Goal: Information Seeking & Learning: Find contact information

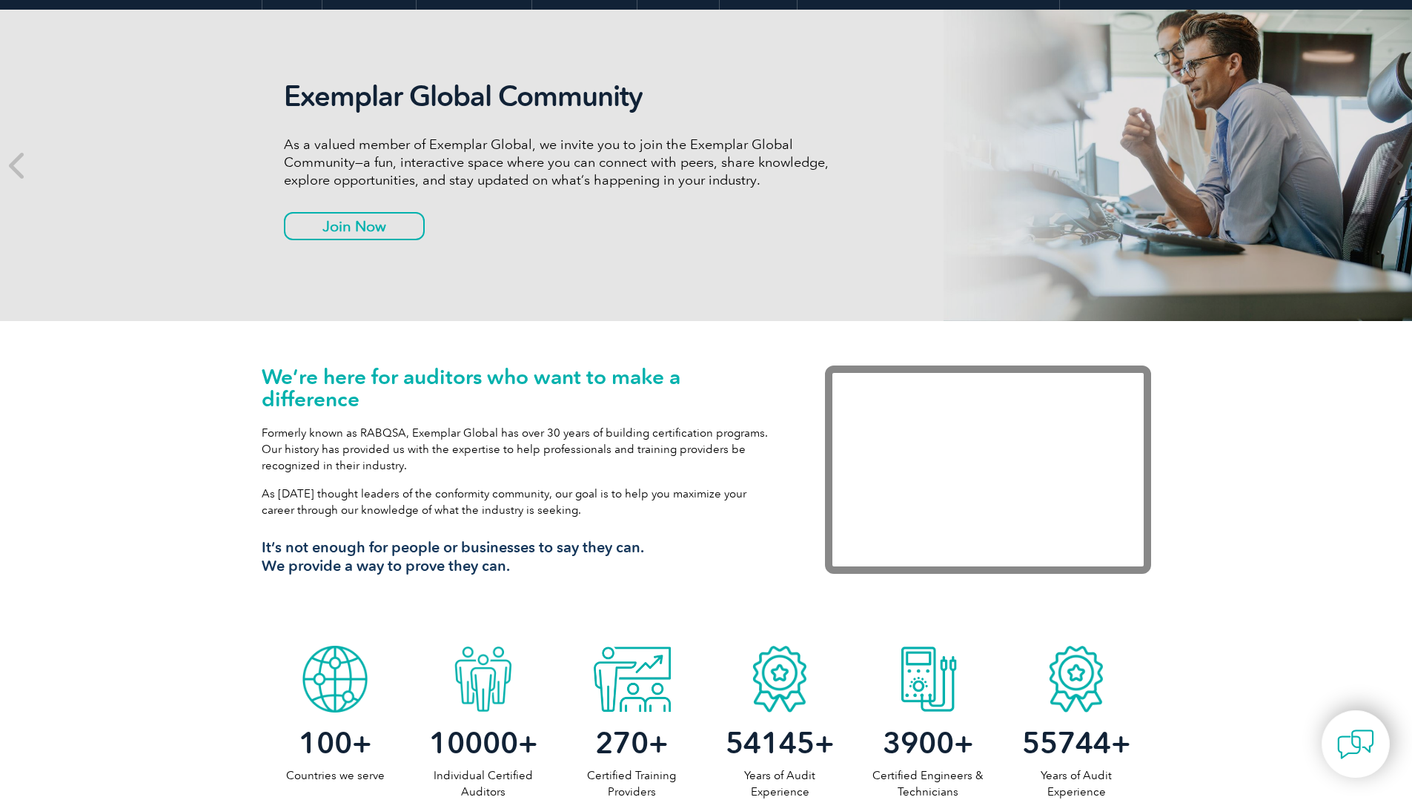
scroll to position [222, 0]
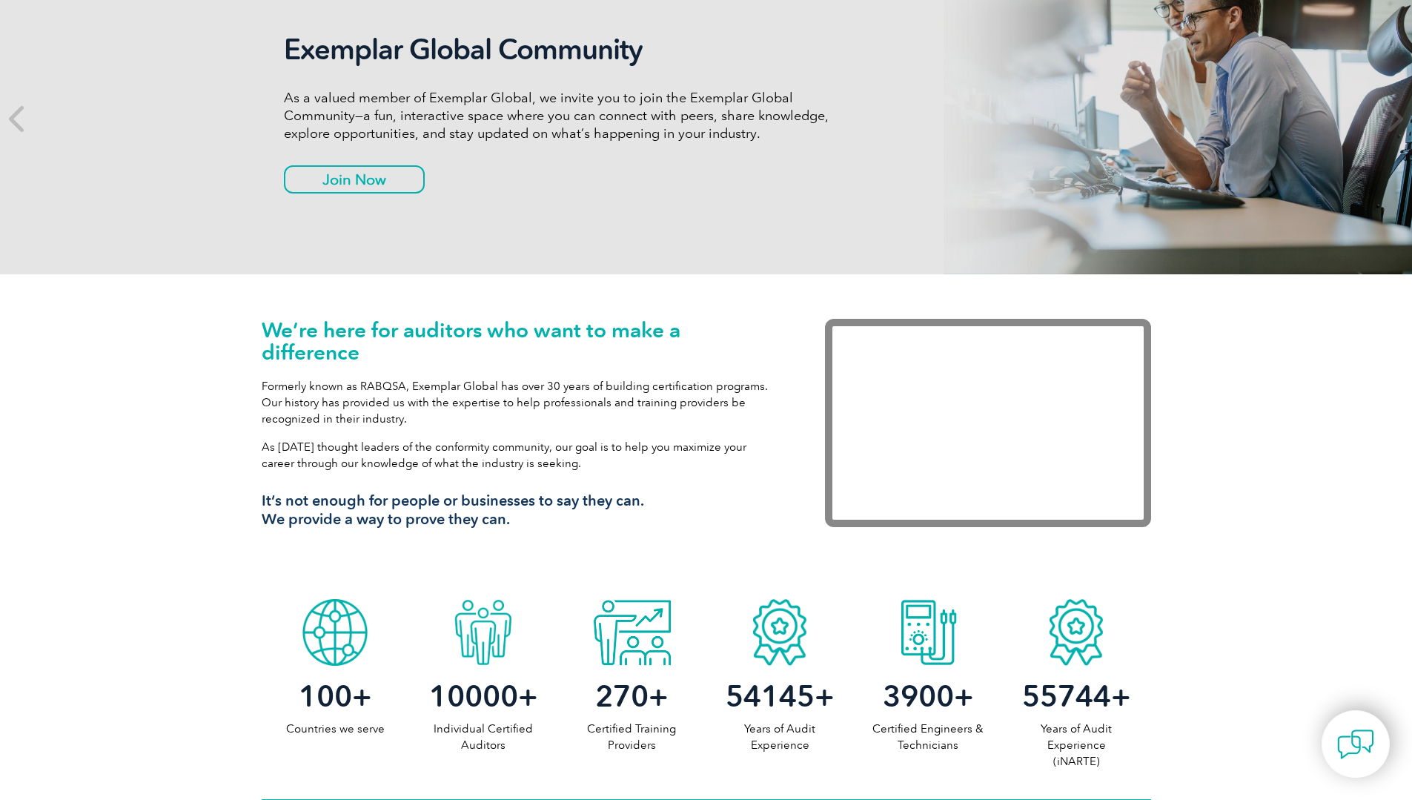
click at [0, 0] on link "Our Training Providers" at bounding box center [0, 0] width 0 height 0
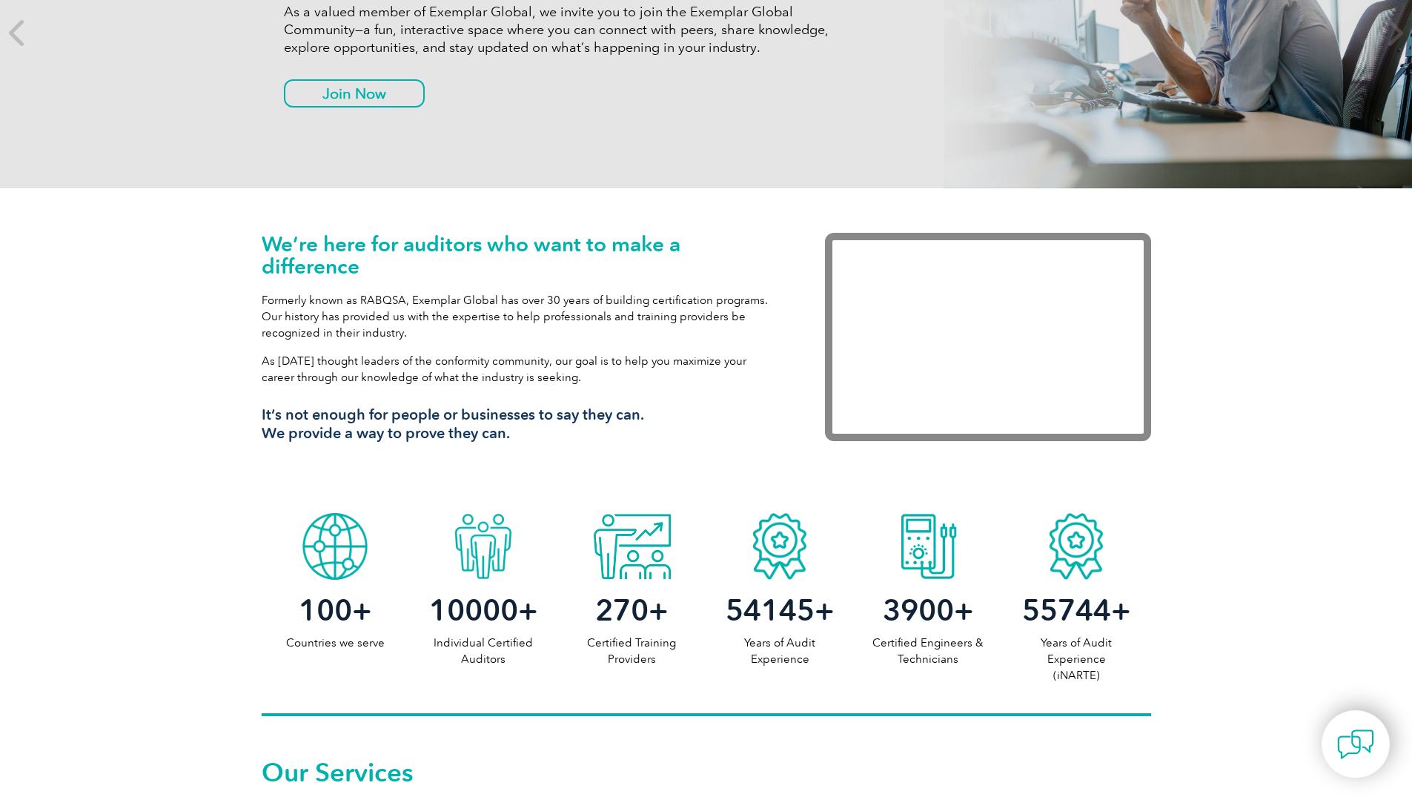
scroll to position [445, 0]
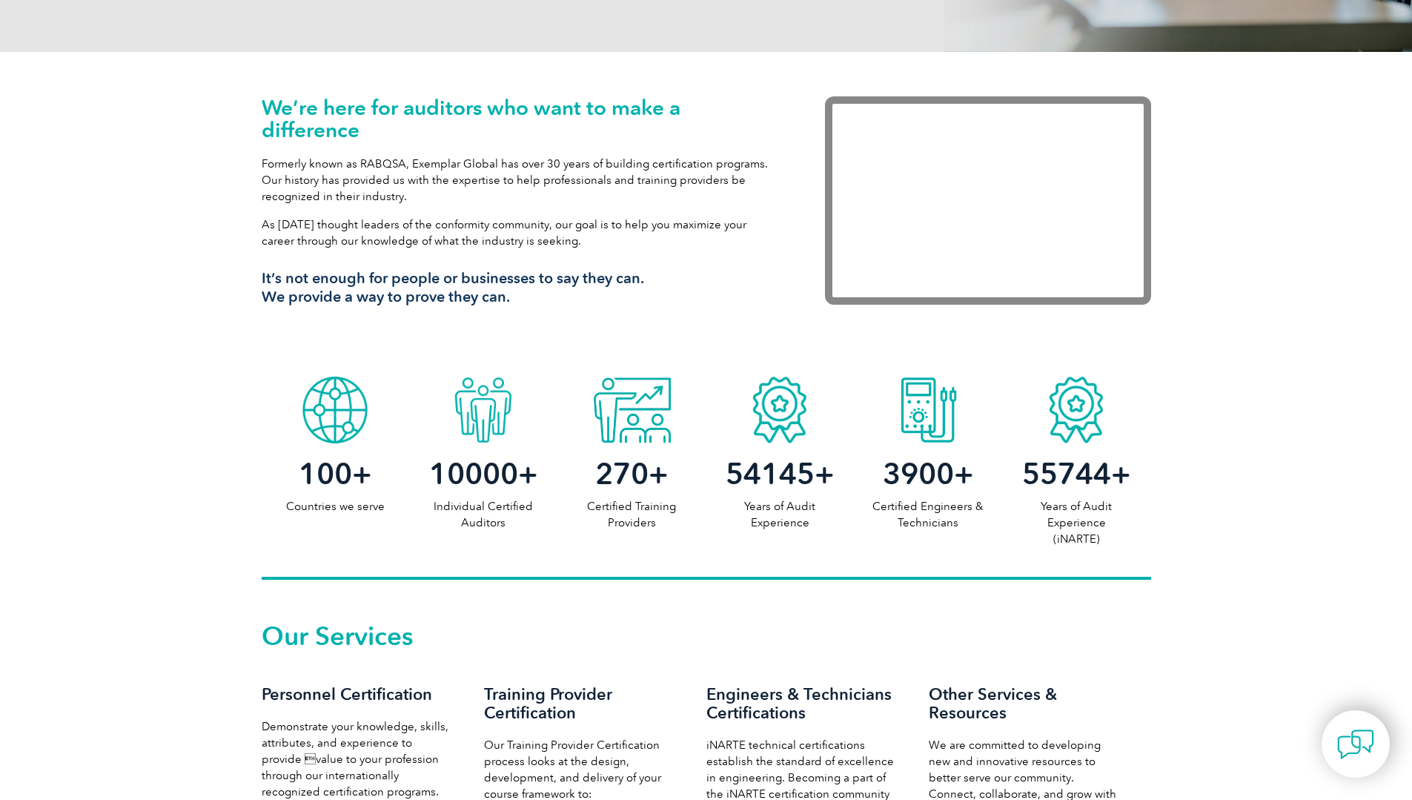
click at [0, 0] on link "Our Training Providers" at bounding box center [0, 0] width 0 height 0
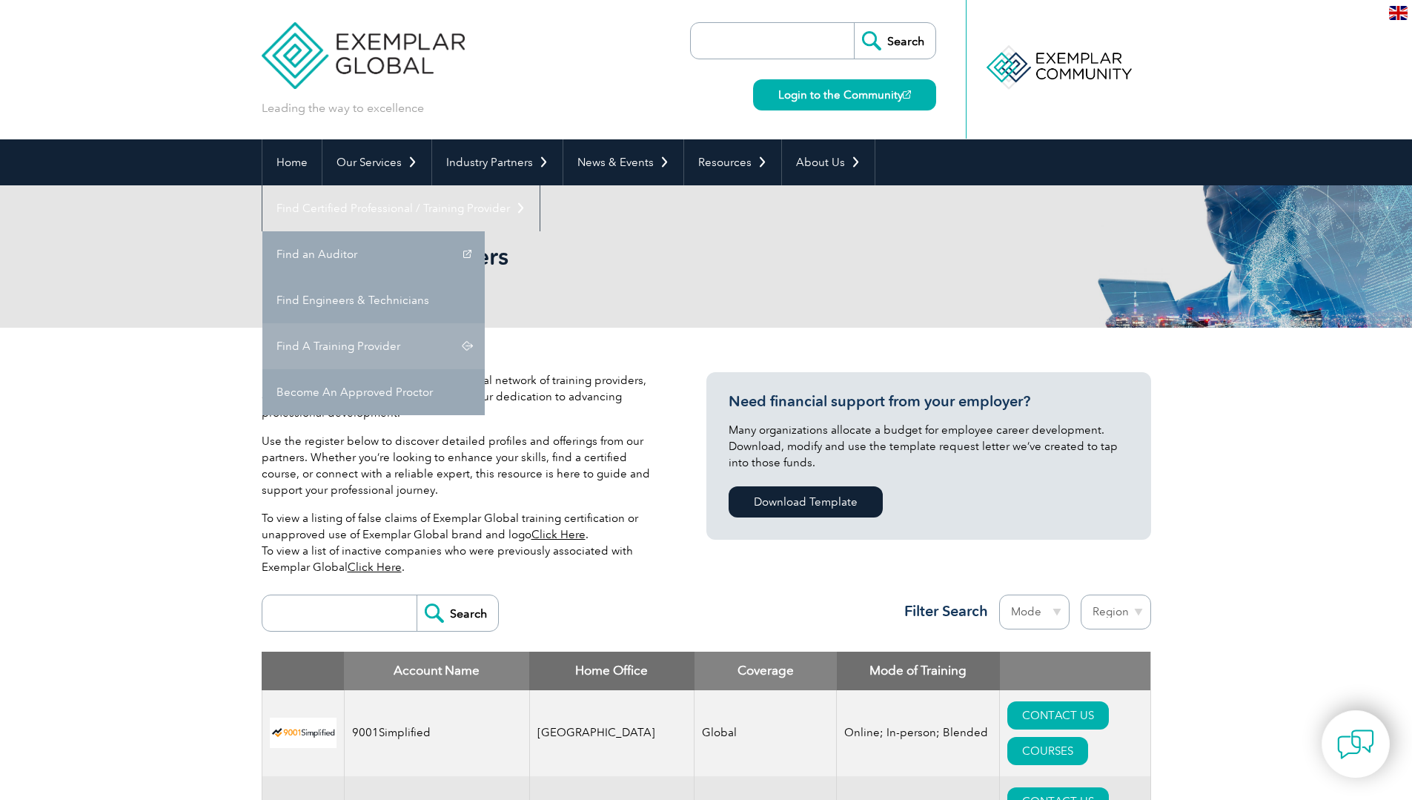
click at [485, 323] on link "Find A Training Provider" at bounding box center [373, 346] width 222 height 46
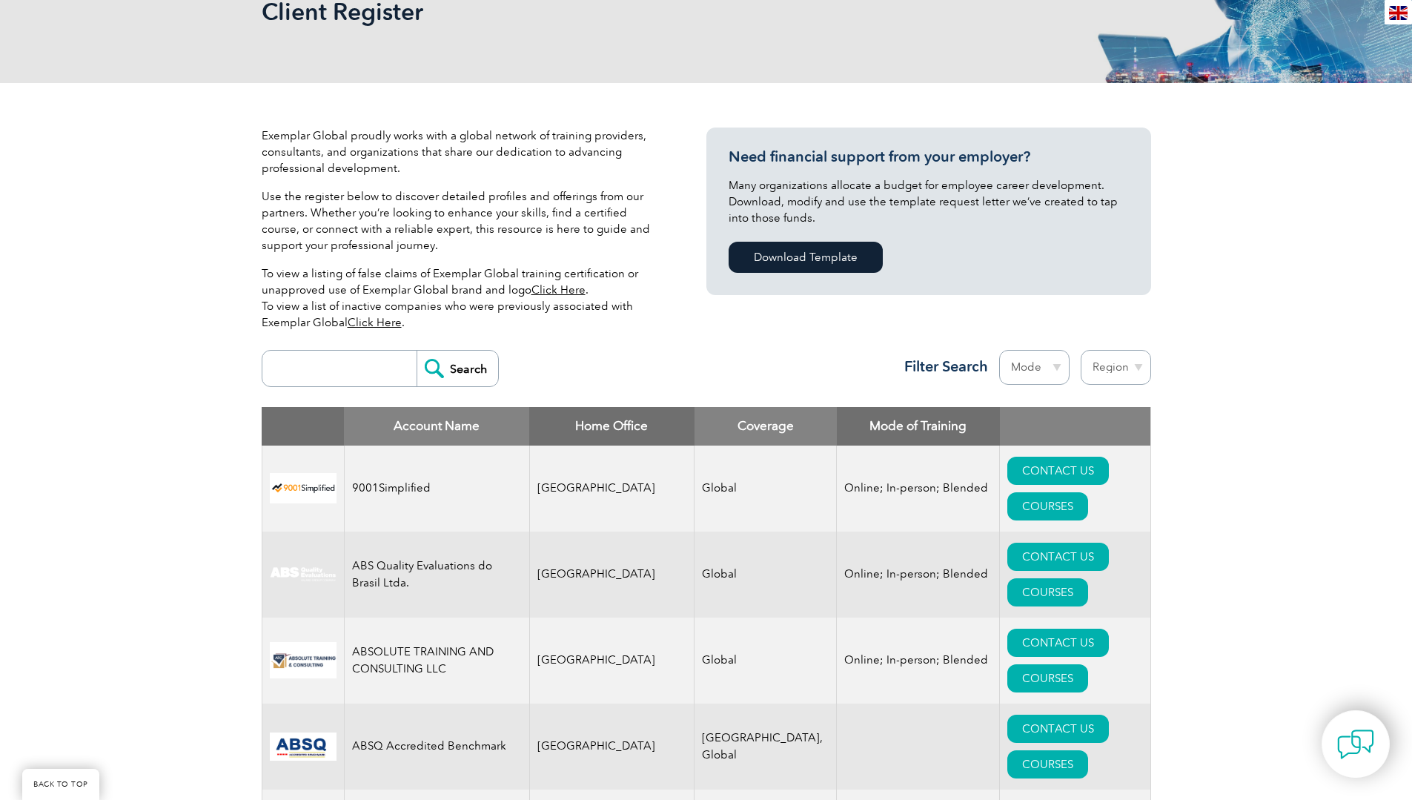
scroll to position [296, 0]
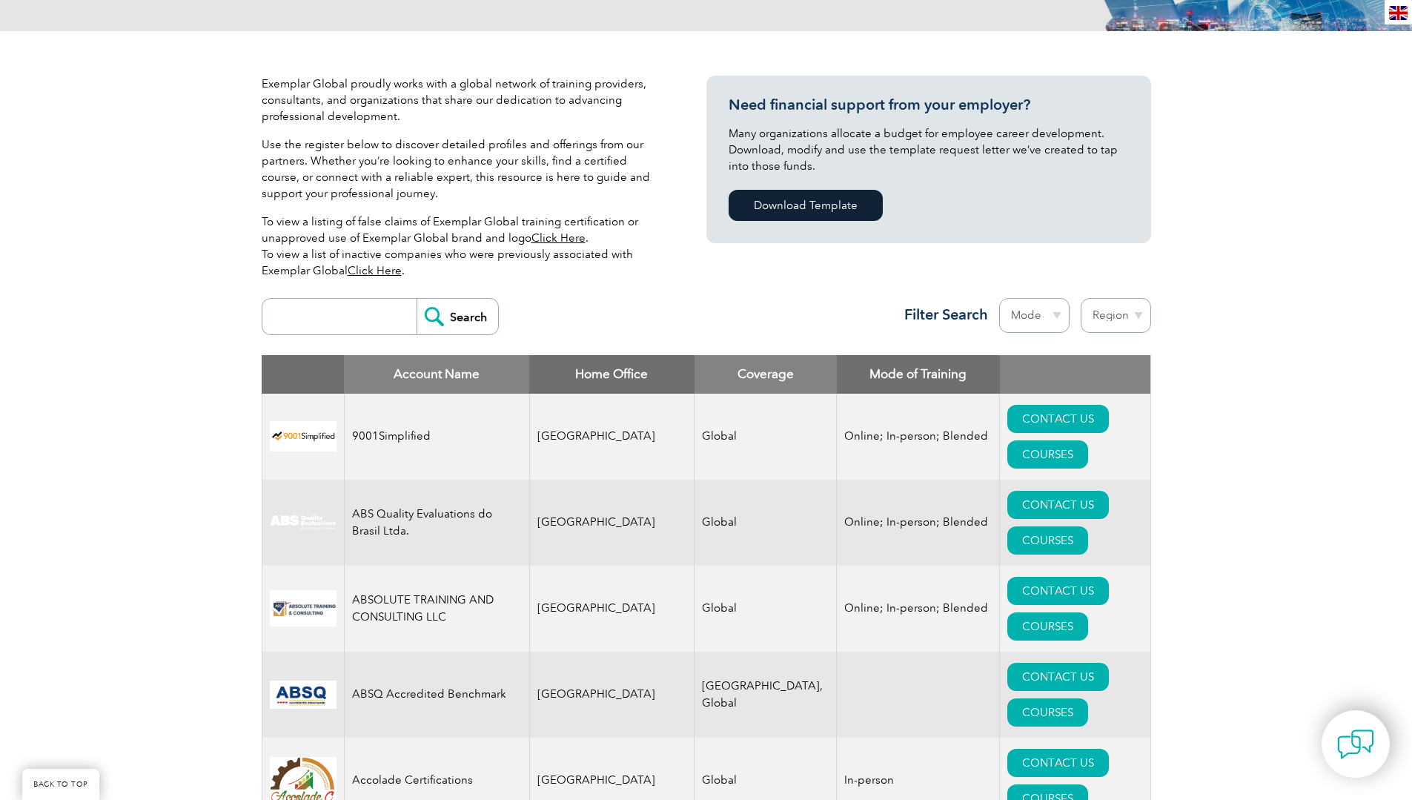
click at [377, 311] on input "search" at bounding box center [343, 317] width 147 height 36
type input "GSC"
click at [417, 299] on input "Search" at bounding box center [458, 317] width 82 height 36
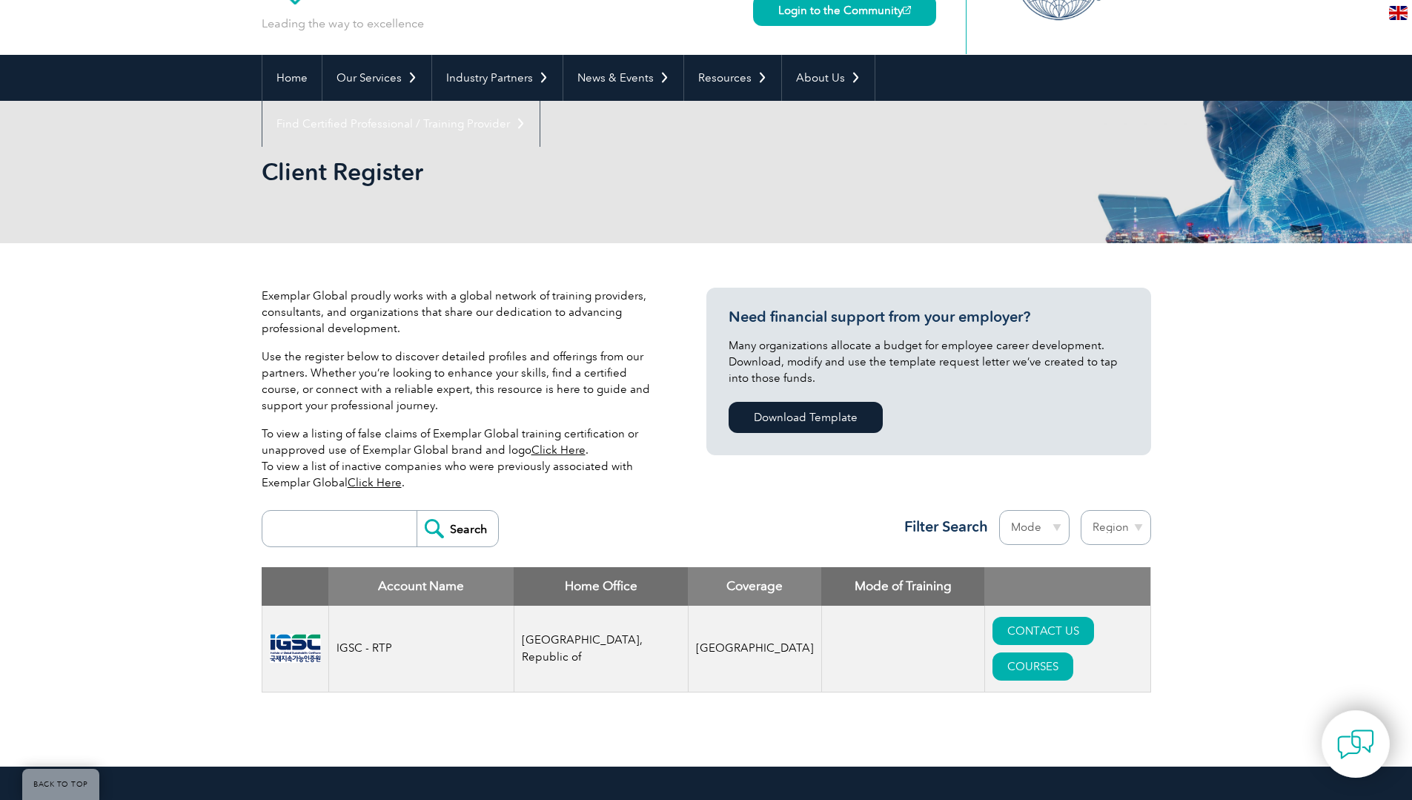
scroll to position [222, 0]
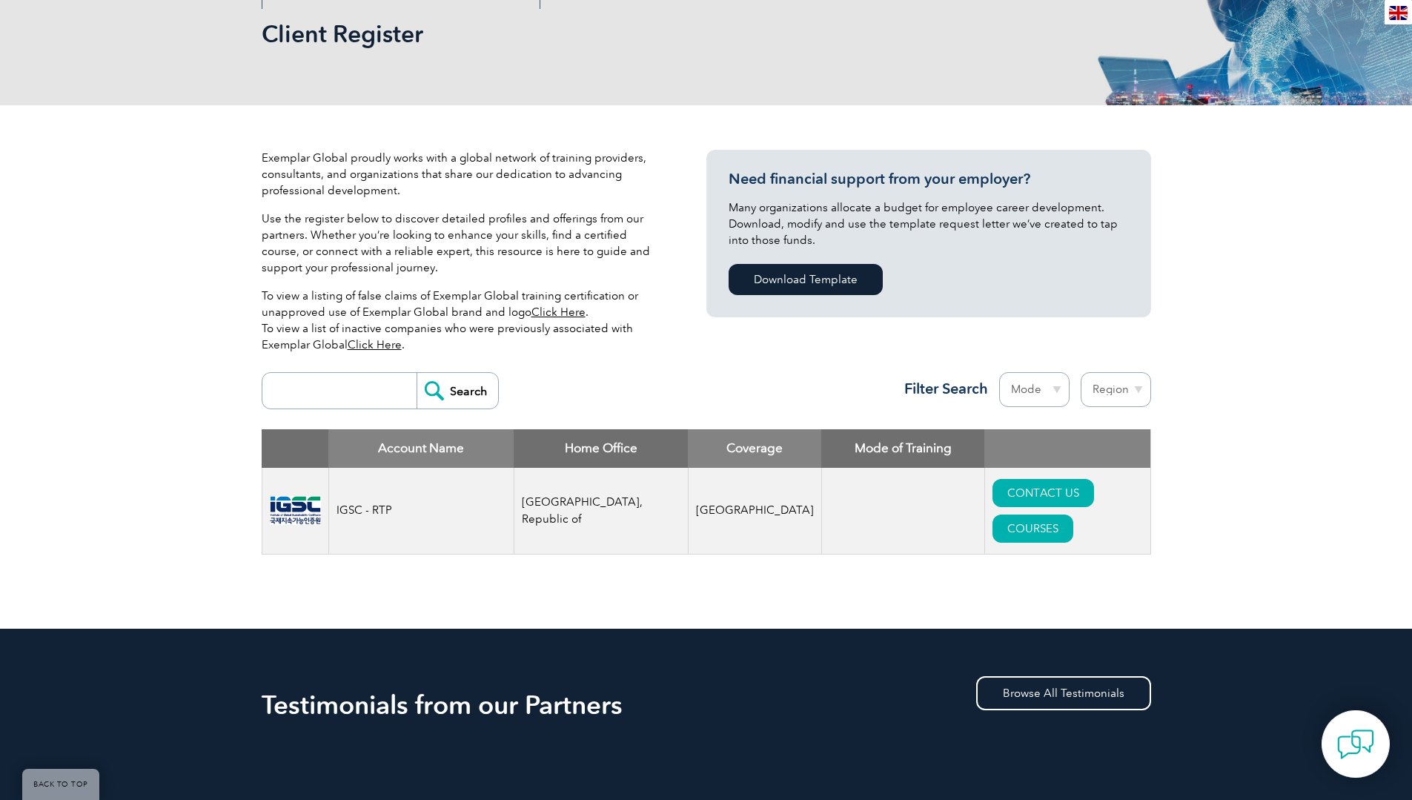
click at [343, 392] on input "search" at bounding box center [343, 391] width 147 height 36
type input "[GEOGRAPHIC_DATA]"
click at [457, 389] on input "Search" at bounding box center [458, 391] width 82 height 36
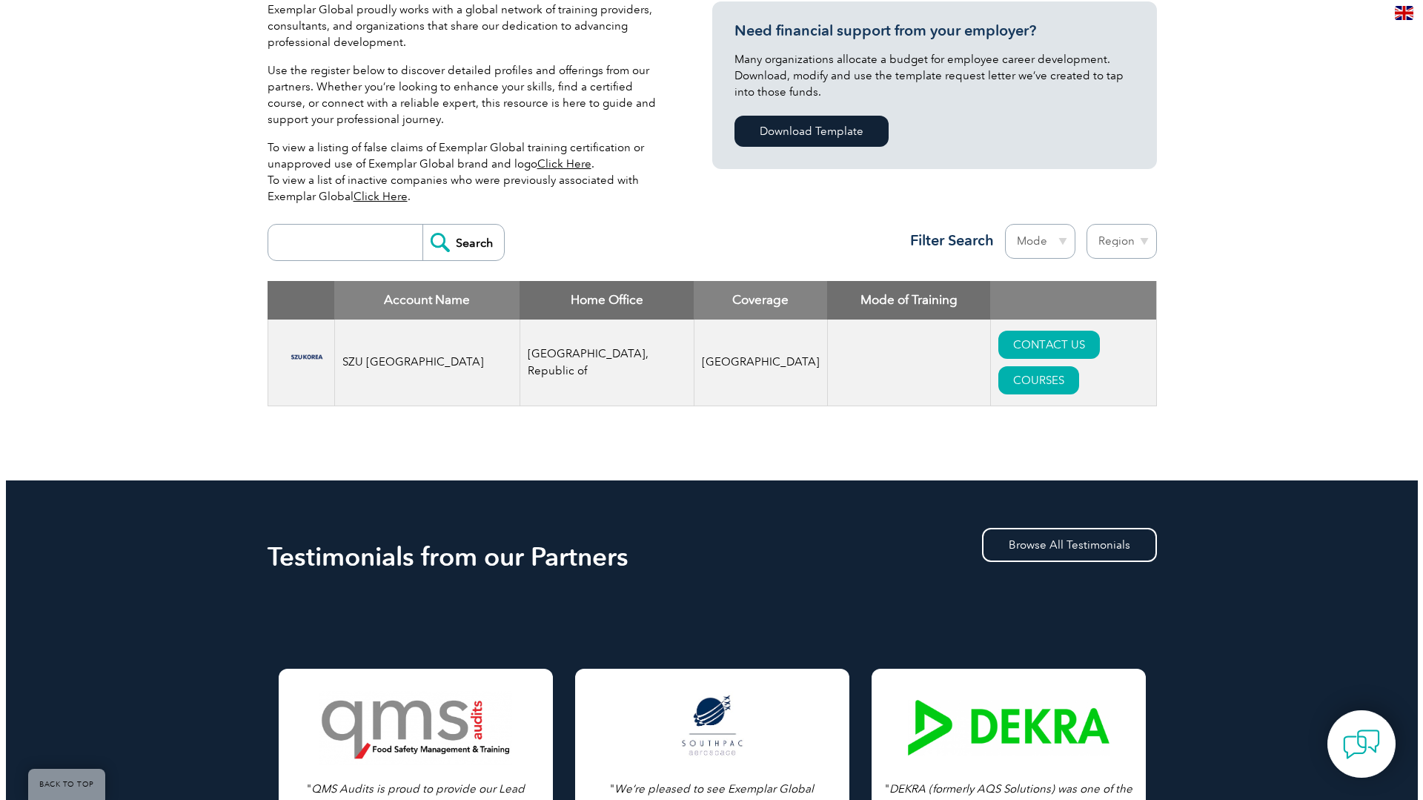
scroll to position [296, 0]
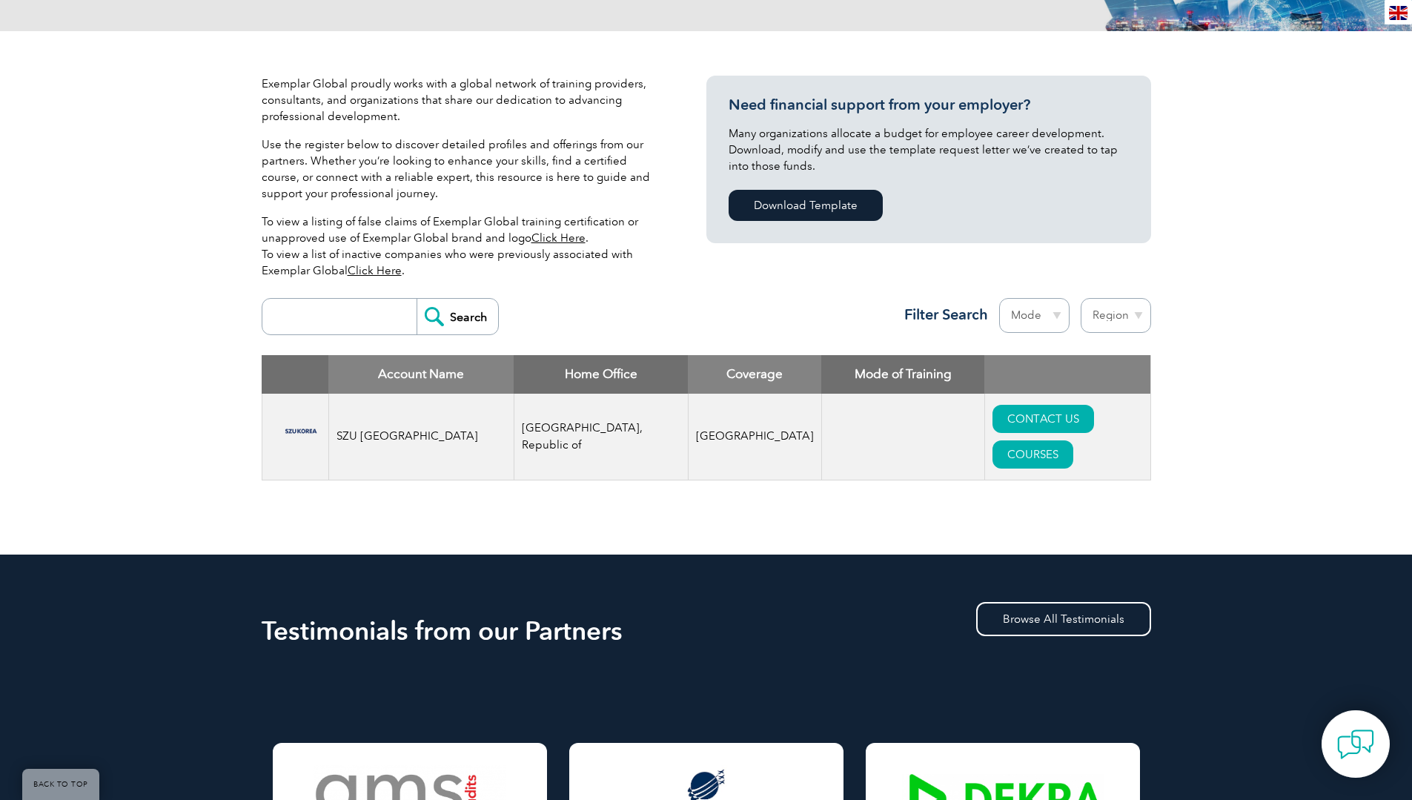
click at [565, 419] on td "[GEOGRAPHIC_DATA], Republic of" at bounding box center [601, 437] width 174 height 87
click at [377, 417] on td "SZU [GEOGRAPHIC_DATA]" at bounding box center [420, 437] width 185 height 87
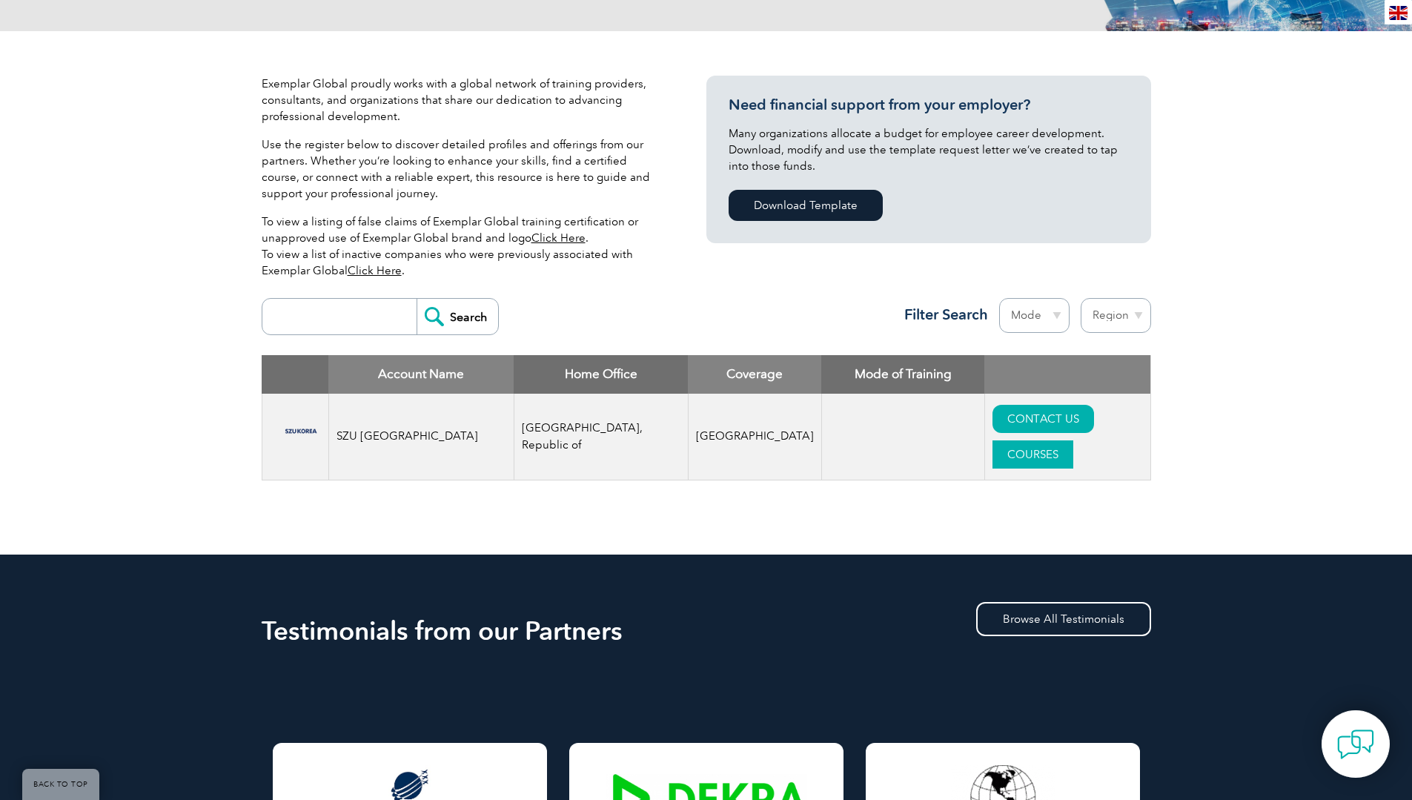
click at [1073, 440] on link "COURSES" at bounding box center [1032, 454] width 81 height 28
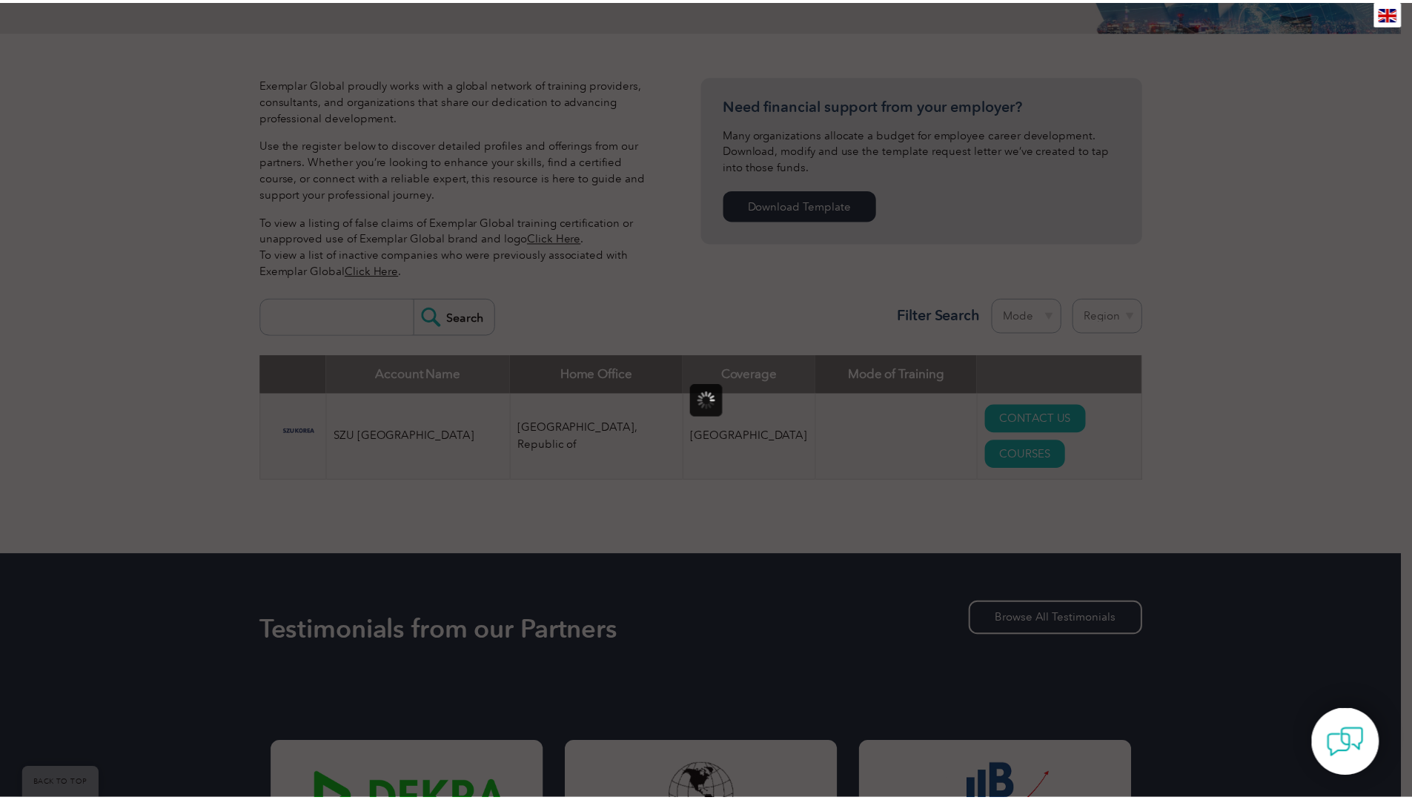
scroll to position [0, 0]
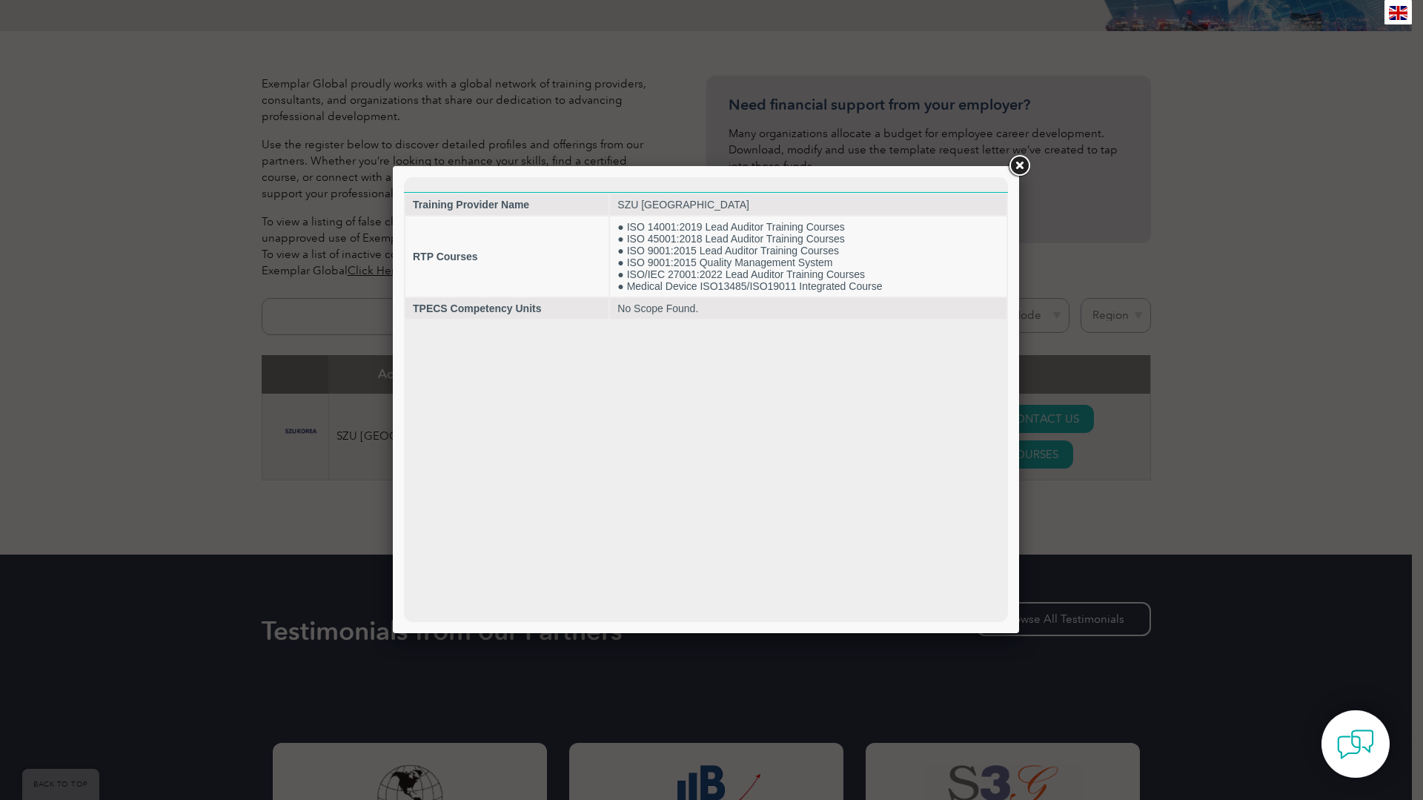
click at [1023, 163] on link at bounding box center [1019, 166] width 27 height 27
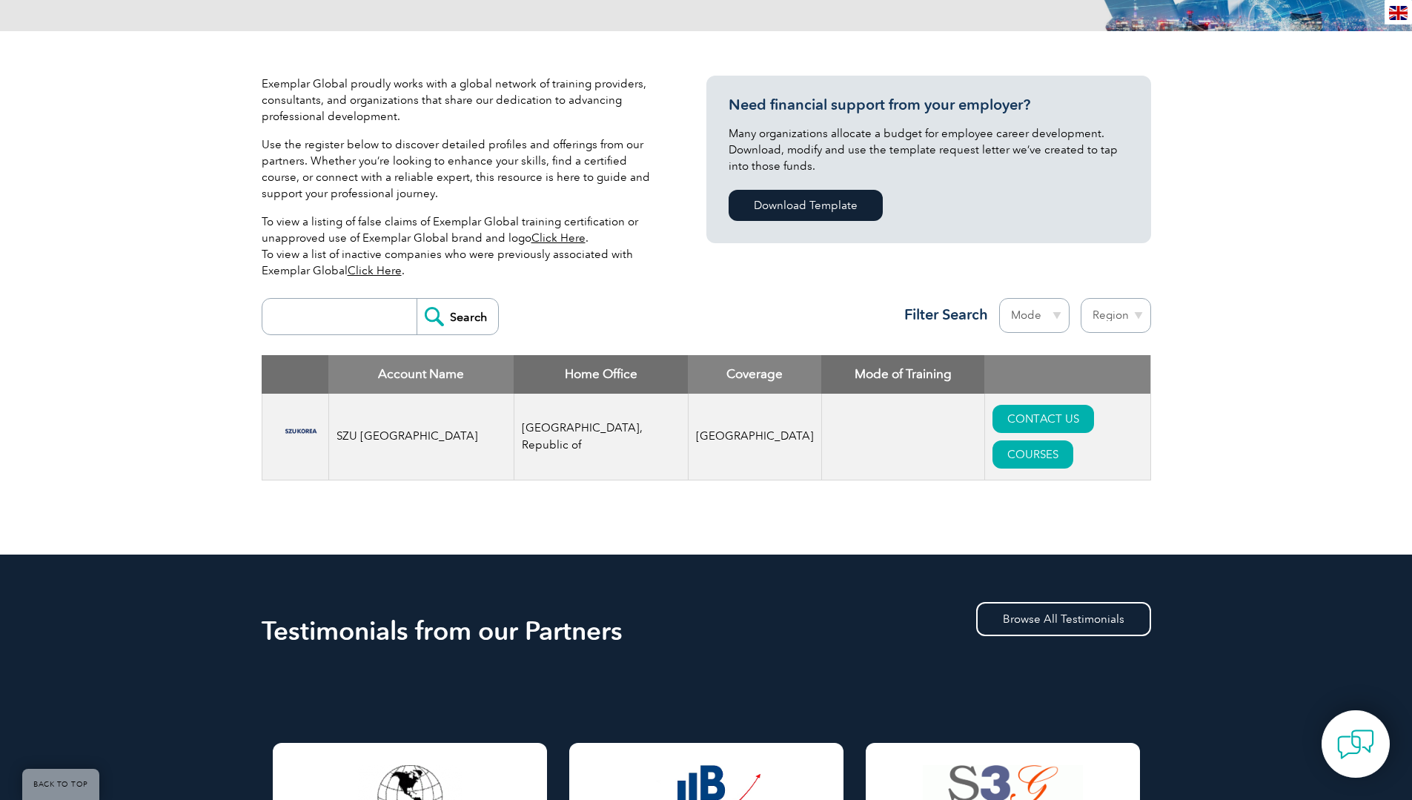
click at [1100, 313] on select "Region Australia Bahrain Bangladesh Brazil Canada Colombia Dominican Republic E…" at bounding box center [1116, 315] width 70 height 35
select select "[GEOGRAPHIC_DATA], Republic of"
click at [1081, 298] on select "Region Australia Bahrain Bangladesh Brazil Canada Colombia Dominican Republic E…" at bounding box center [1116, 315] width 70 height 35
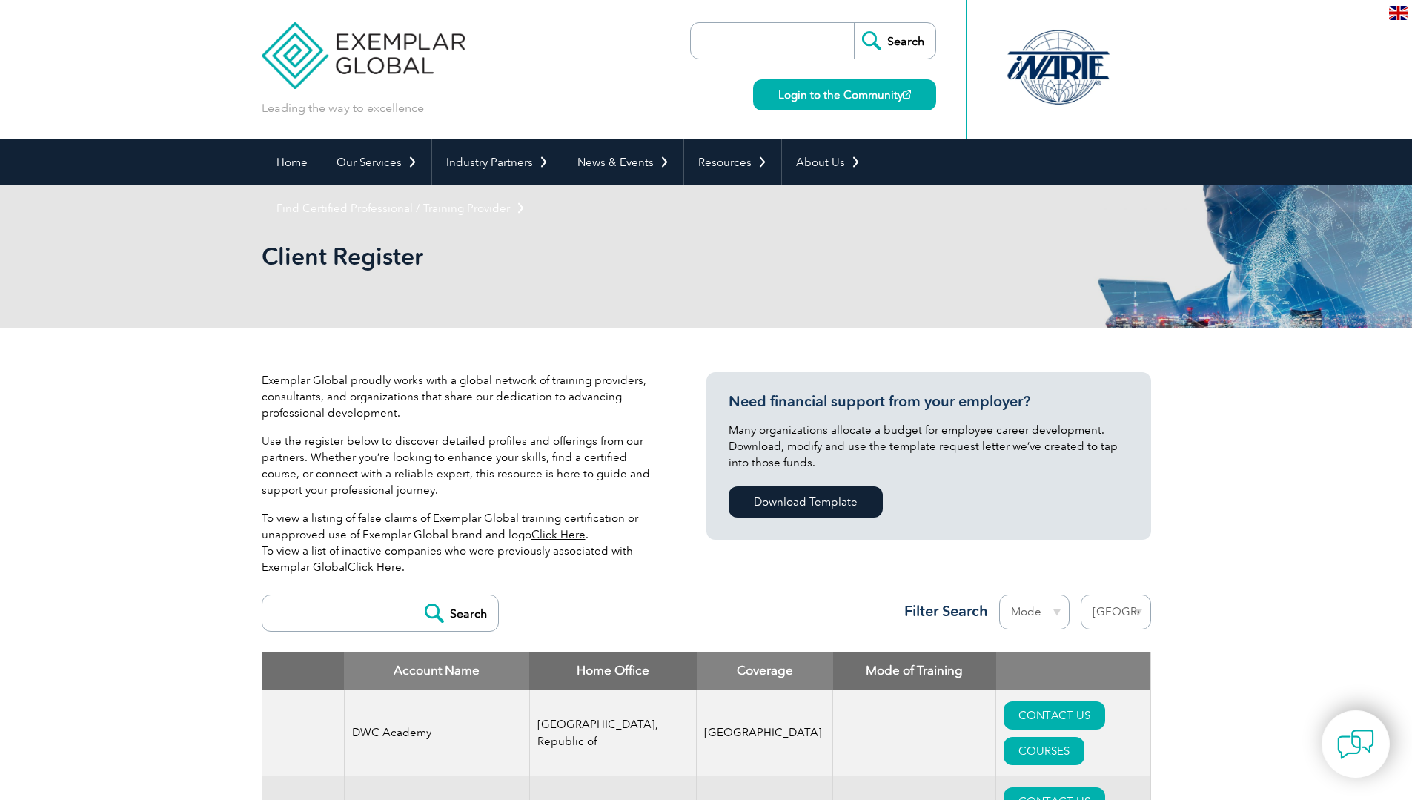
select select "[GEOGRAPHIC_DATA], Republic of"
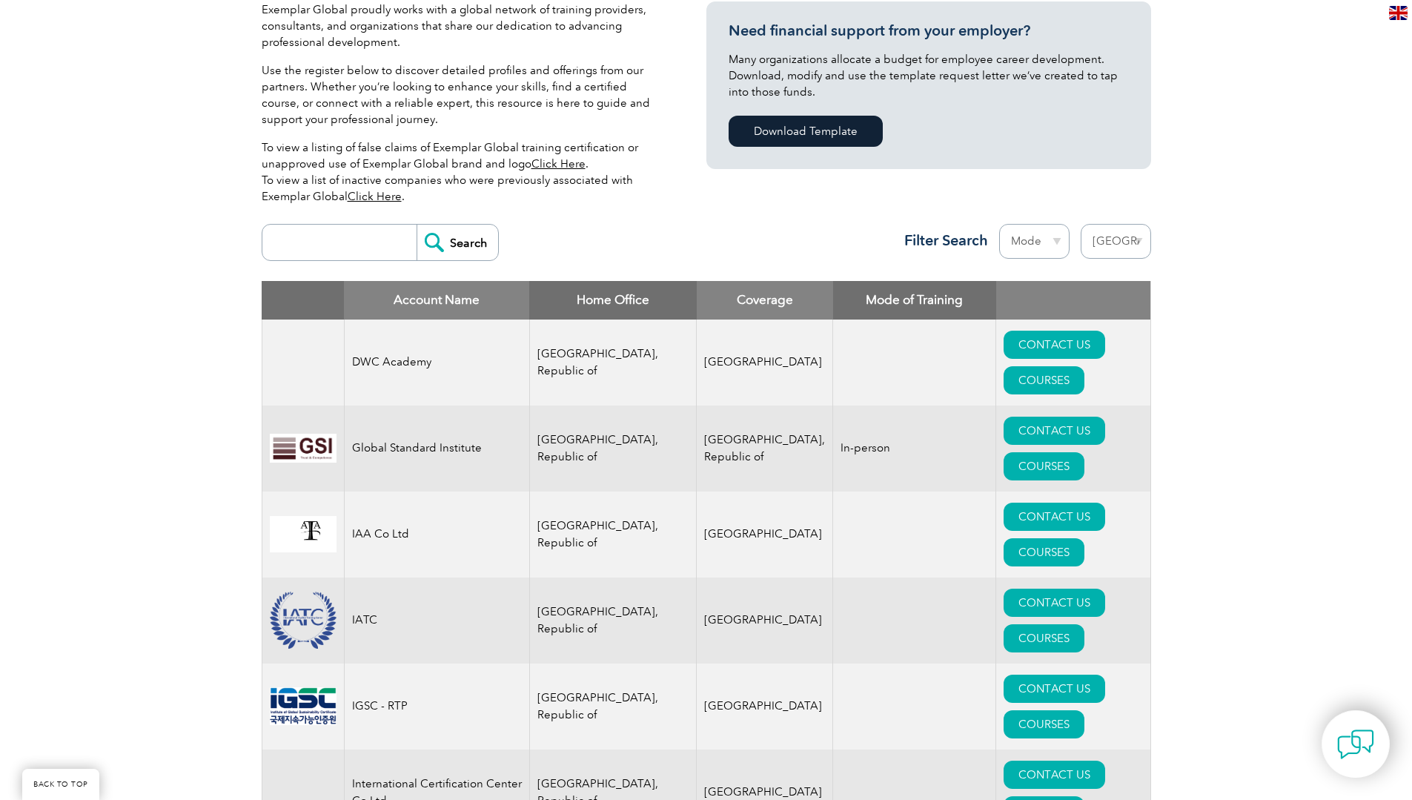
scroll to position [519, 0]
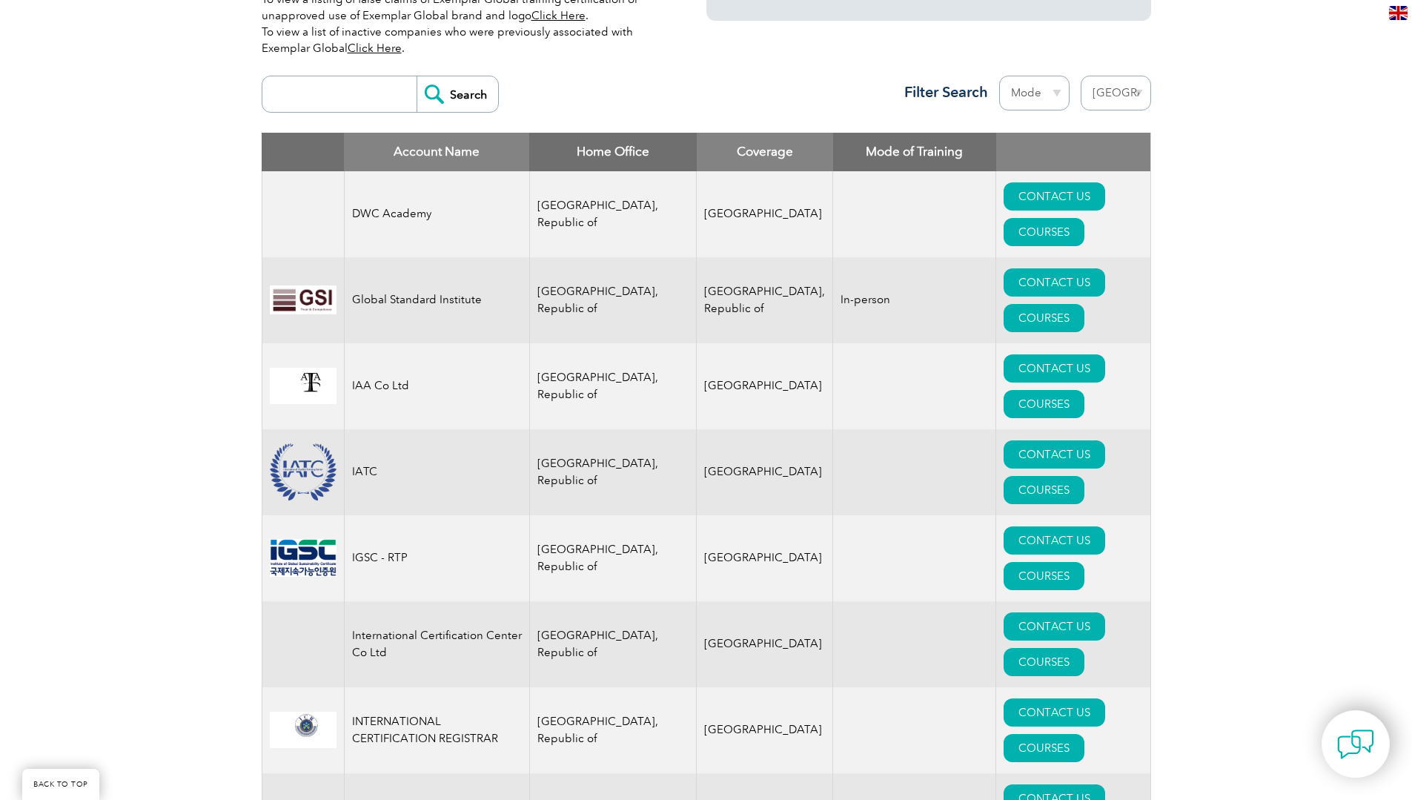
click at [437, 773] on td "K-CERTI Co.,Ltd." at bounding box center [436, 816] width 185 height 86
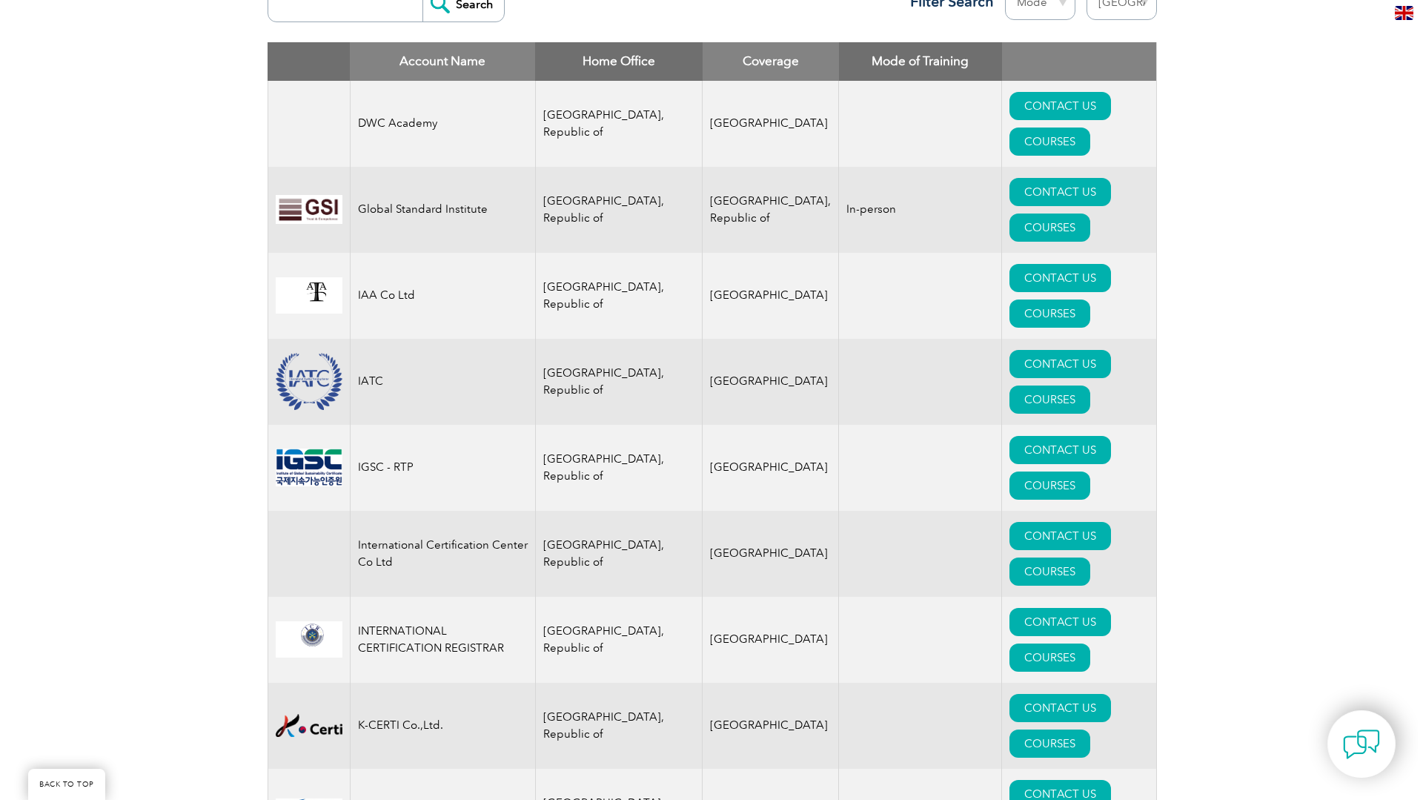
scroll to position [593, 0]
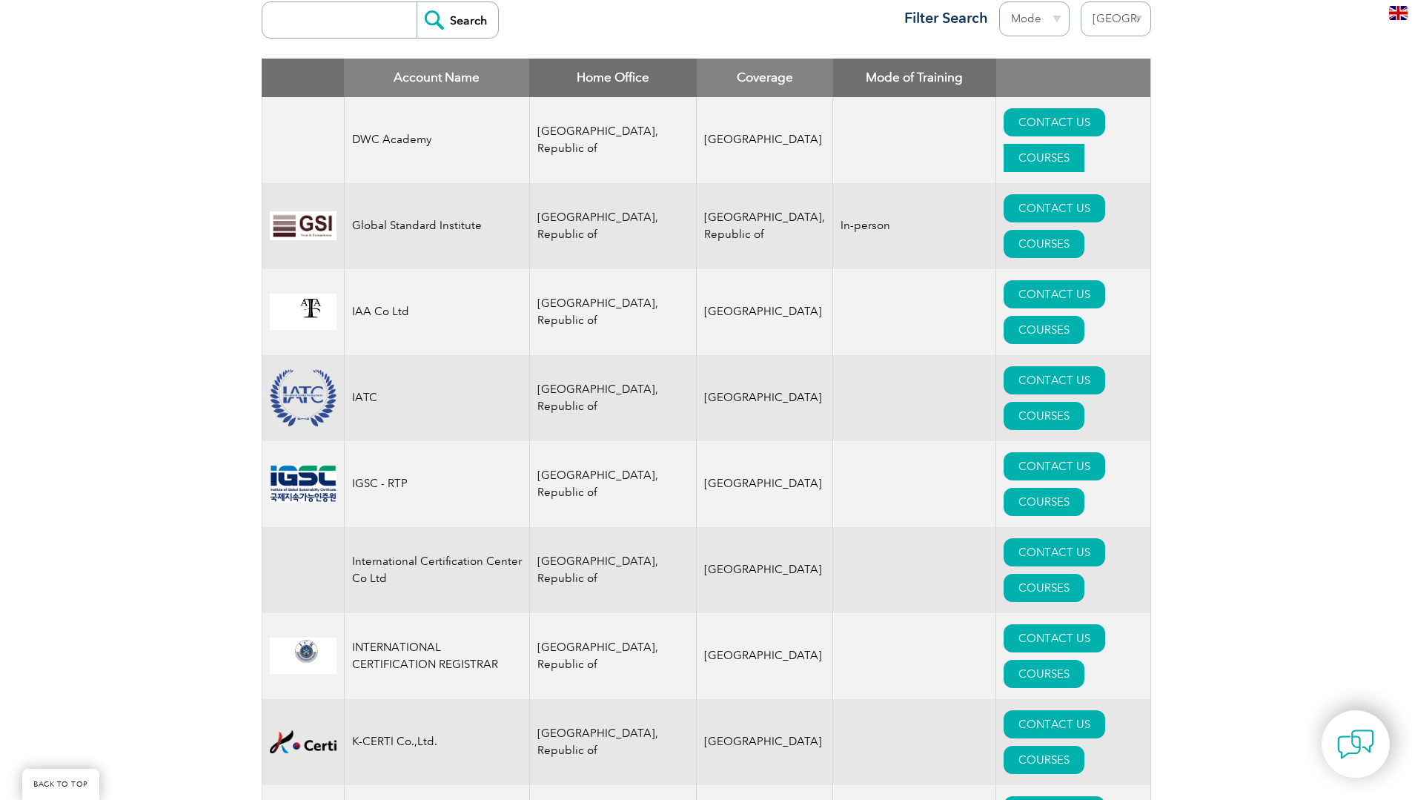
click at [1068, 144] on link "COURSES" at bounding box center [1044, 158] width 81 height 28
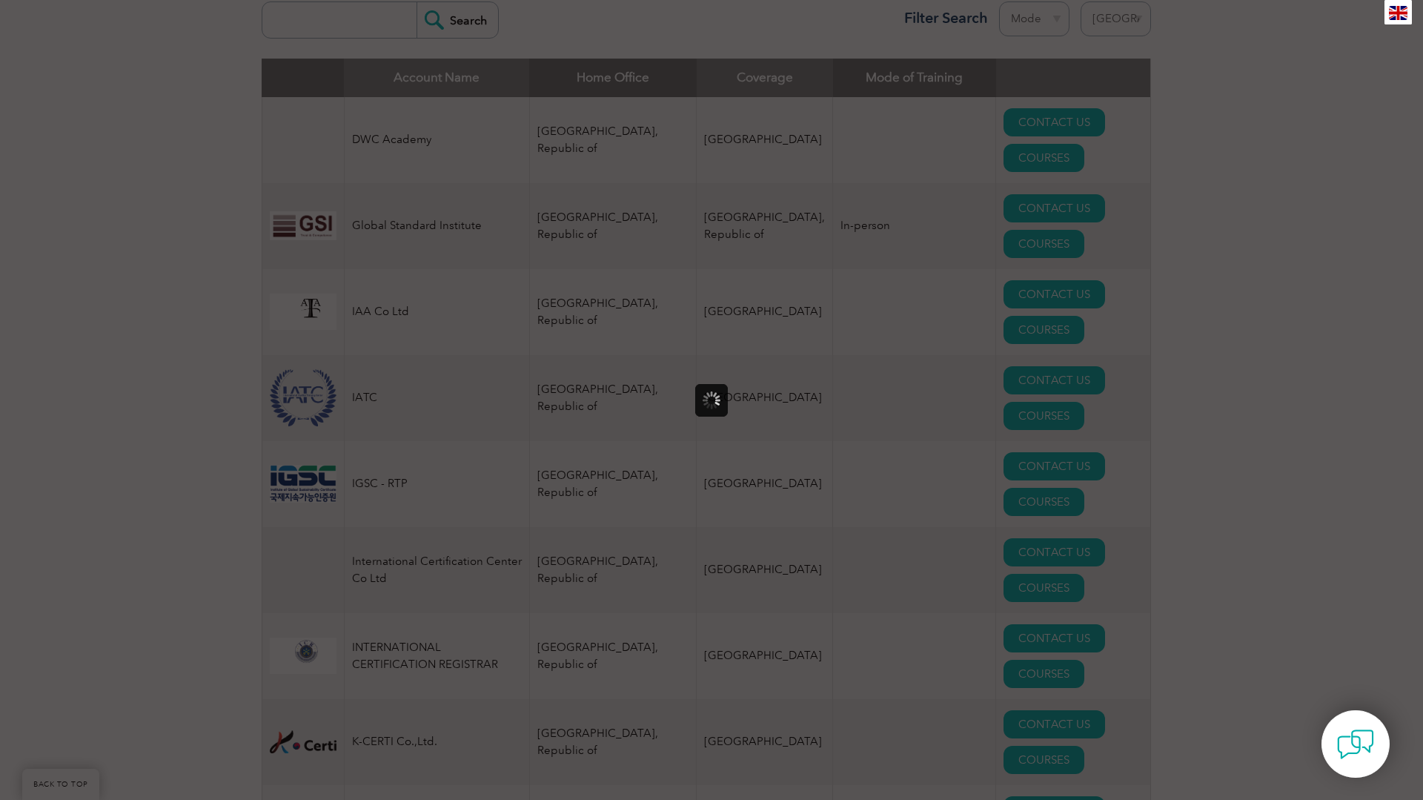
scroll to position [0, 0]
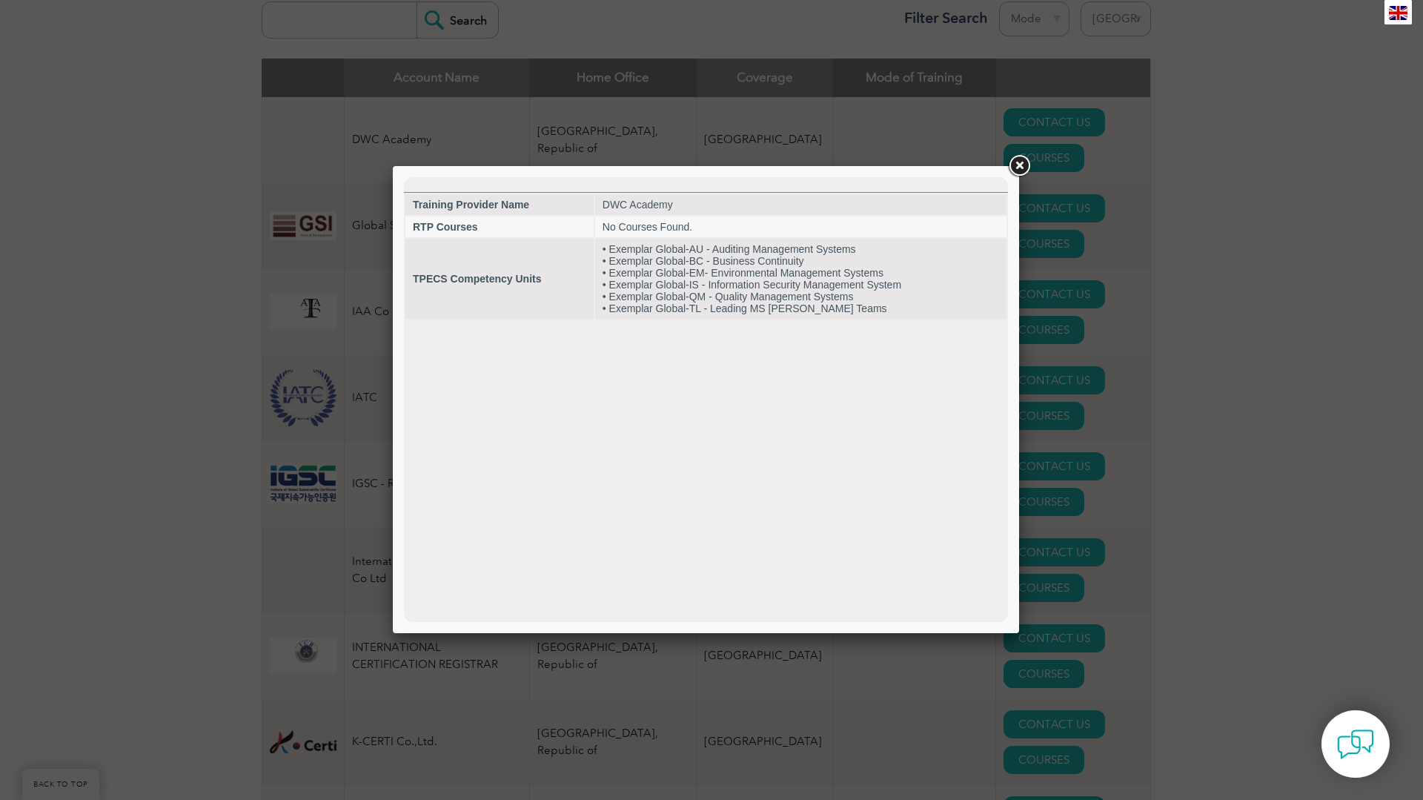
click at [1018, 162] on link at bounding box center [1019, 166] width 27 height 27
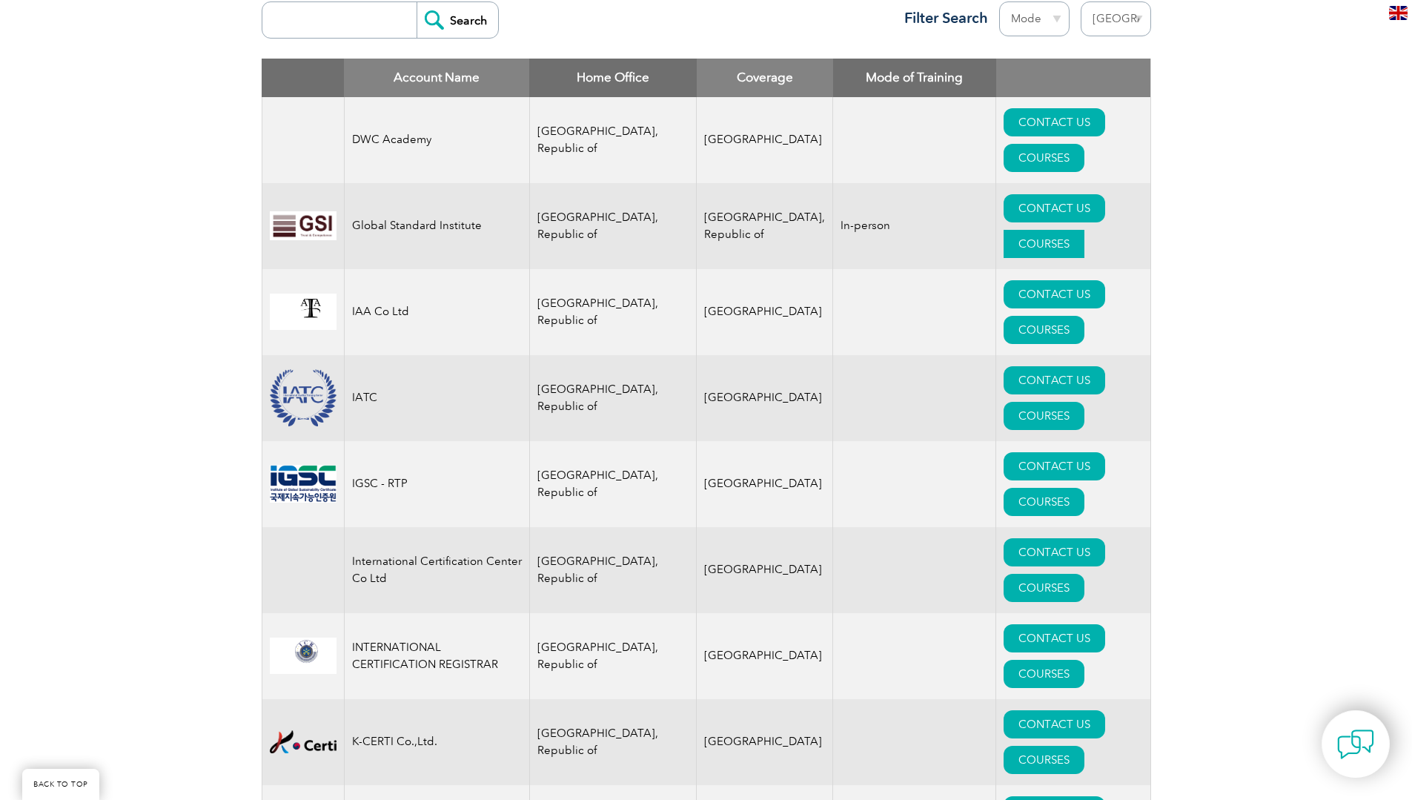
click at [1079, 230] on link "COURSES" at bounding box center [1044, 244] width 81 height 28
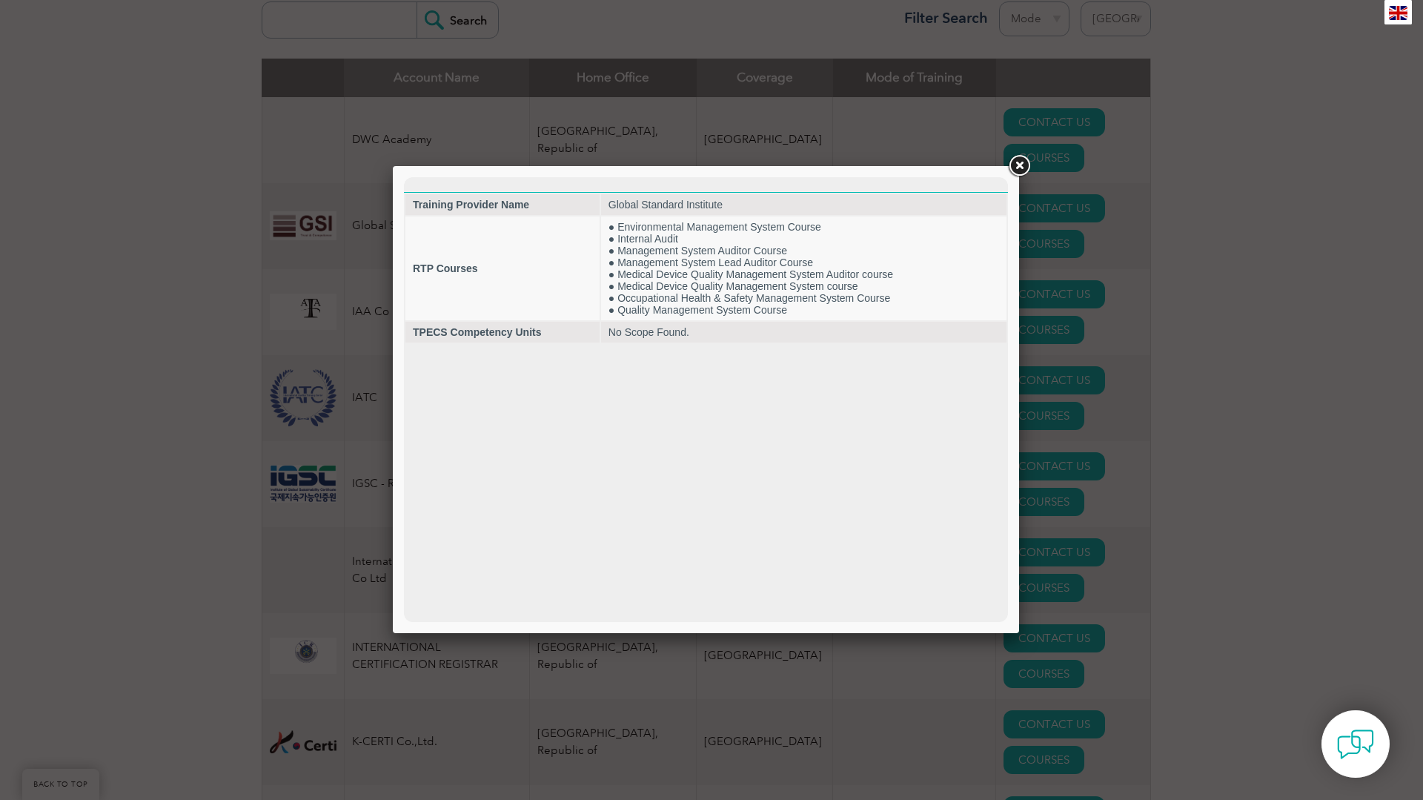
click at [1021, 165] on link at bounding box center [1019, 166] width 27 height 27
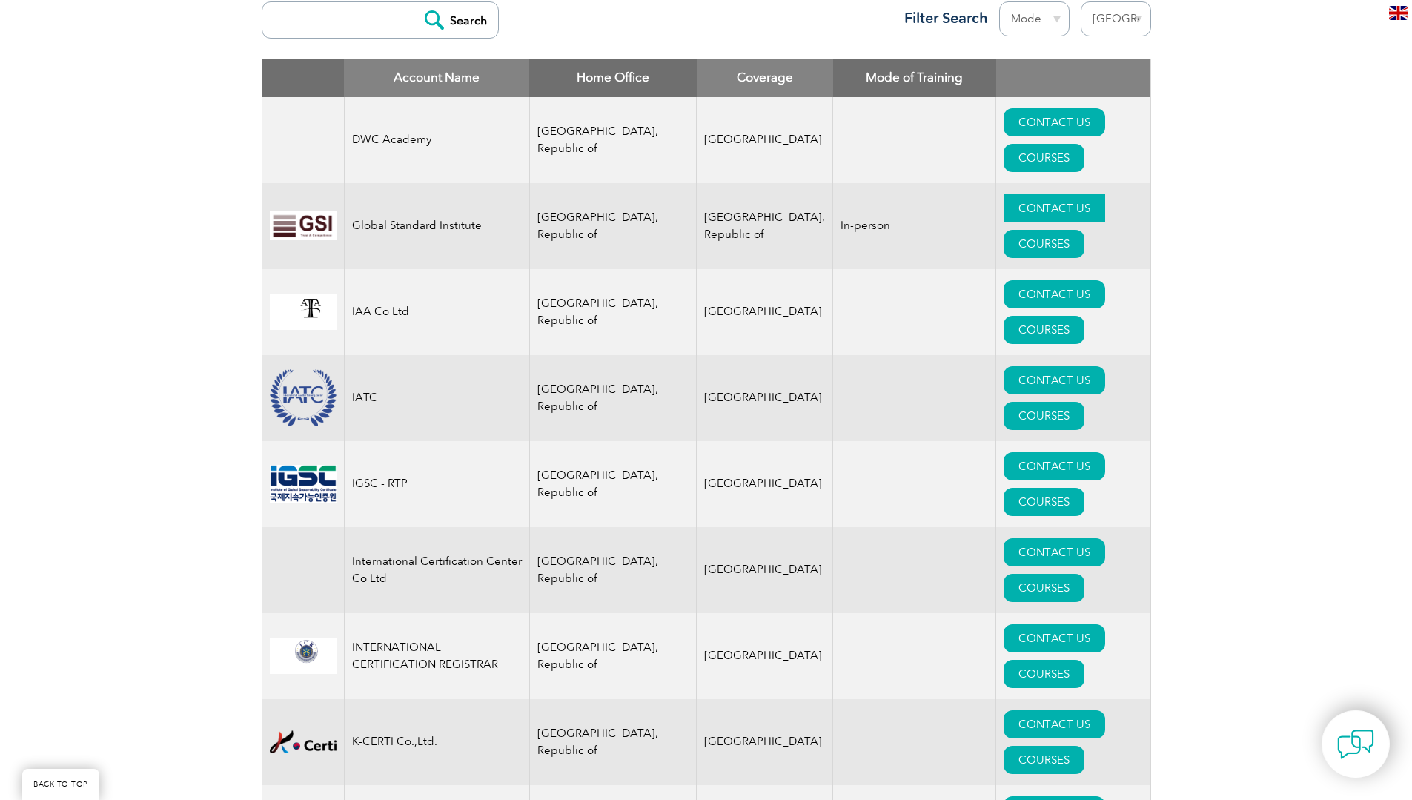
click at [1004, 194] on link "CONTACT US" at bounding box center [1055, 208] width 102 height 28
click at [1004, 366] on link "CONTACT US" at bounding box center [1055, 380] width 102 height 28
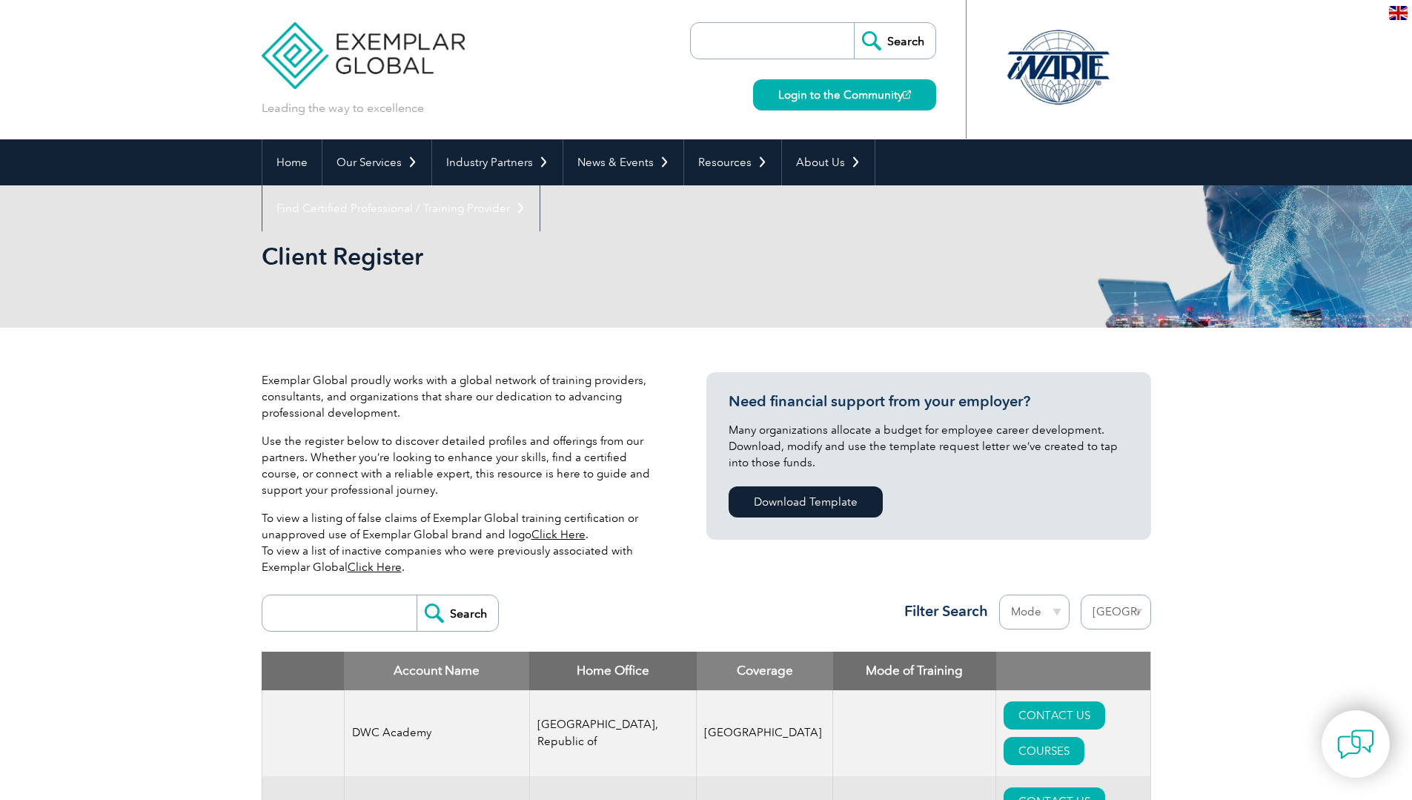
select select "[GEOGRAPHIC_DATA], Republic of"
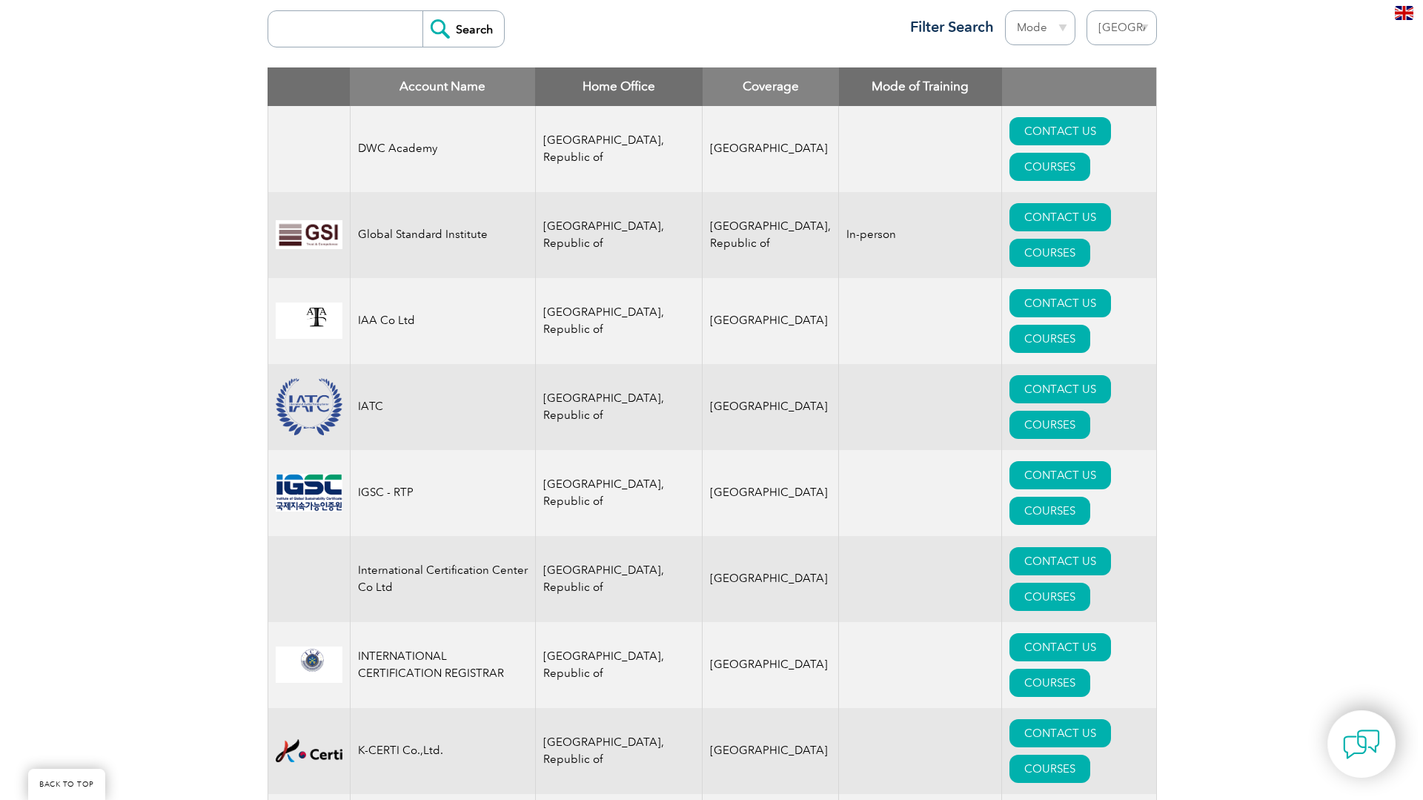
scroll to position [741, 0]
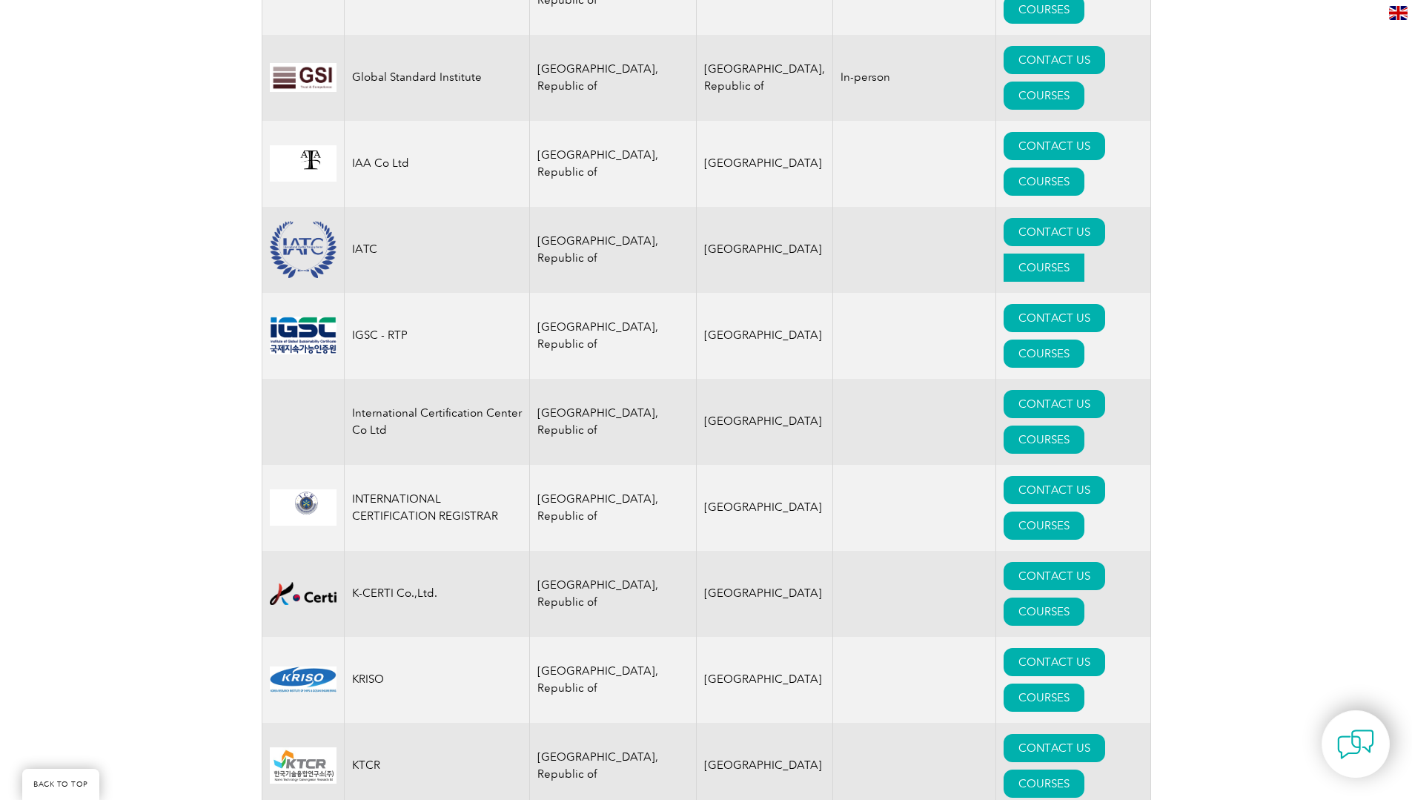
click at [1080, 253] on link "COURSES" at bounding box center [1044, 267] width 81 height 28
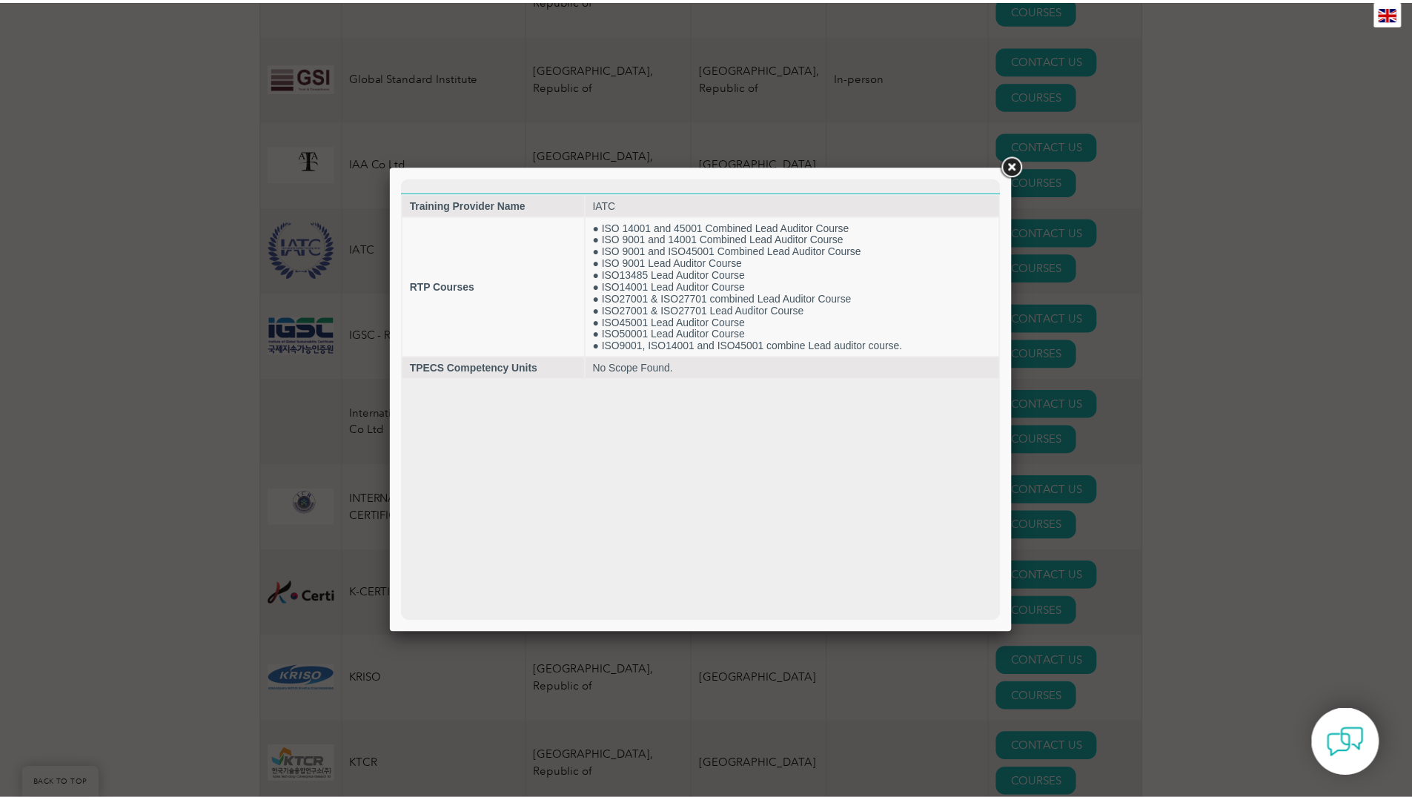
scroll to position [0, 0]
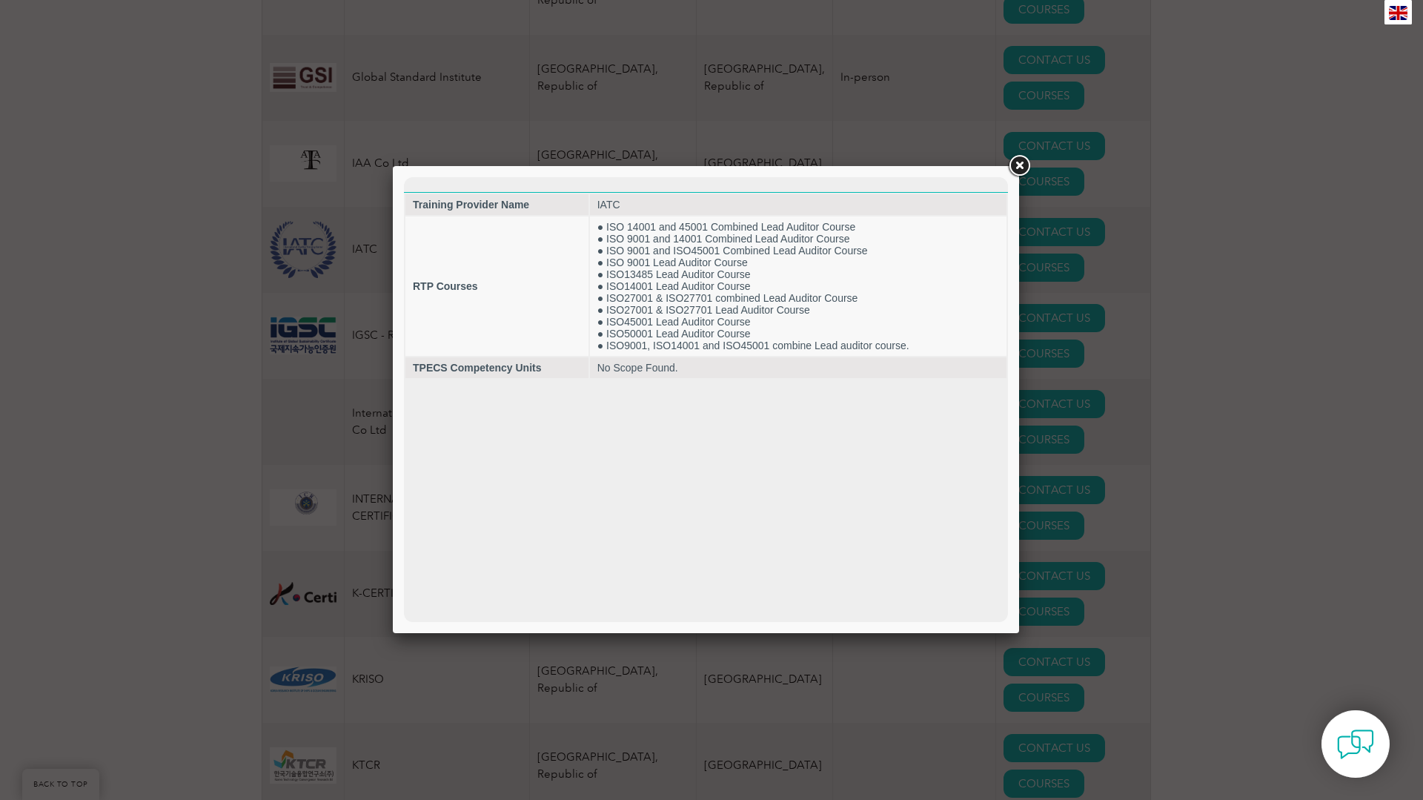
click at [1014, 168] on link at bounding box center [1019, 166] width 27 height 27
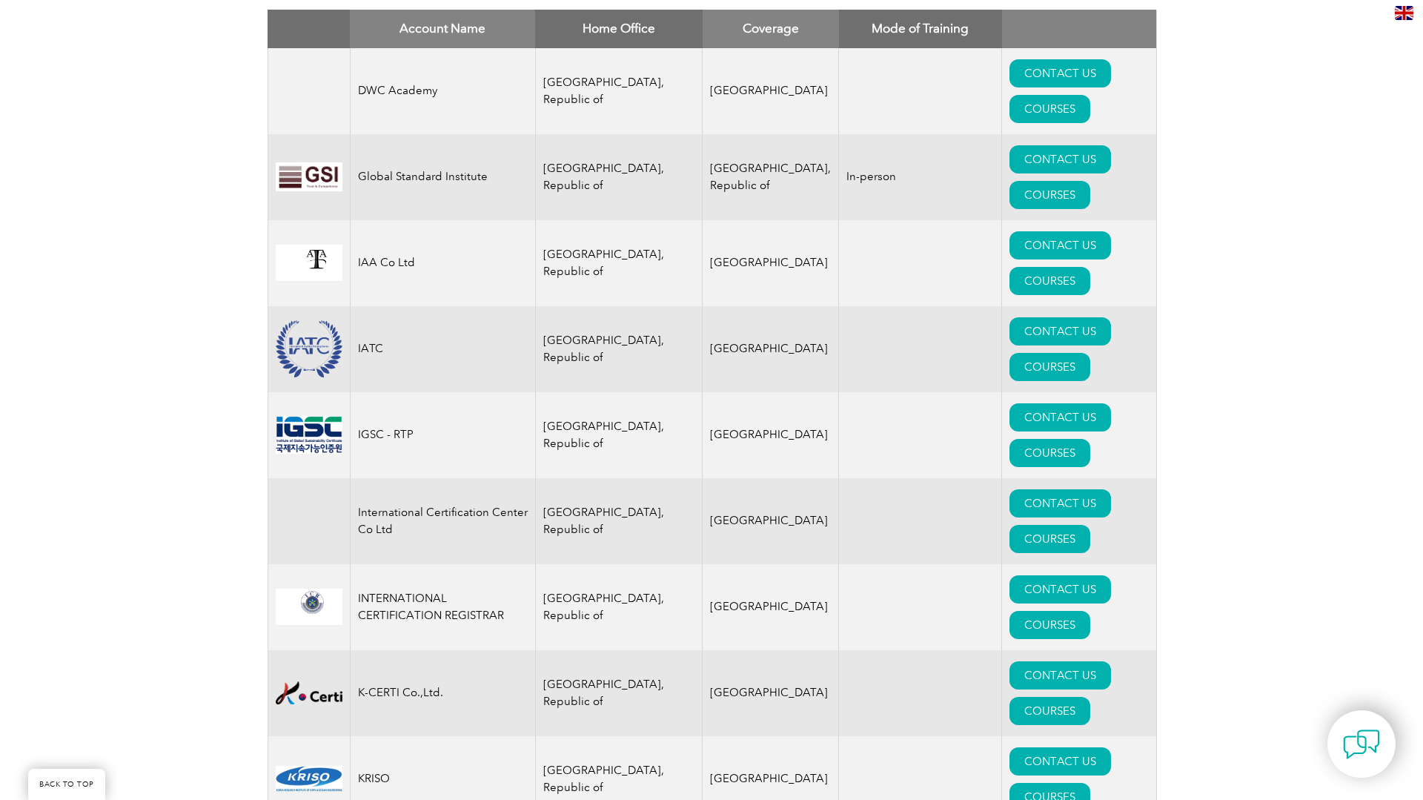
scroll to position [519, 0]
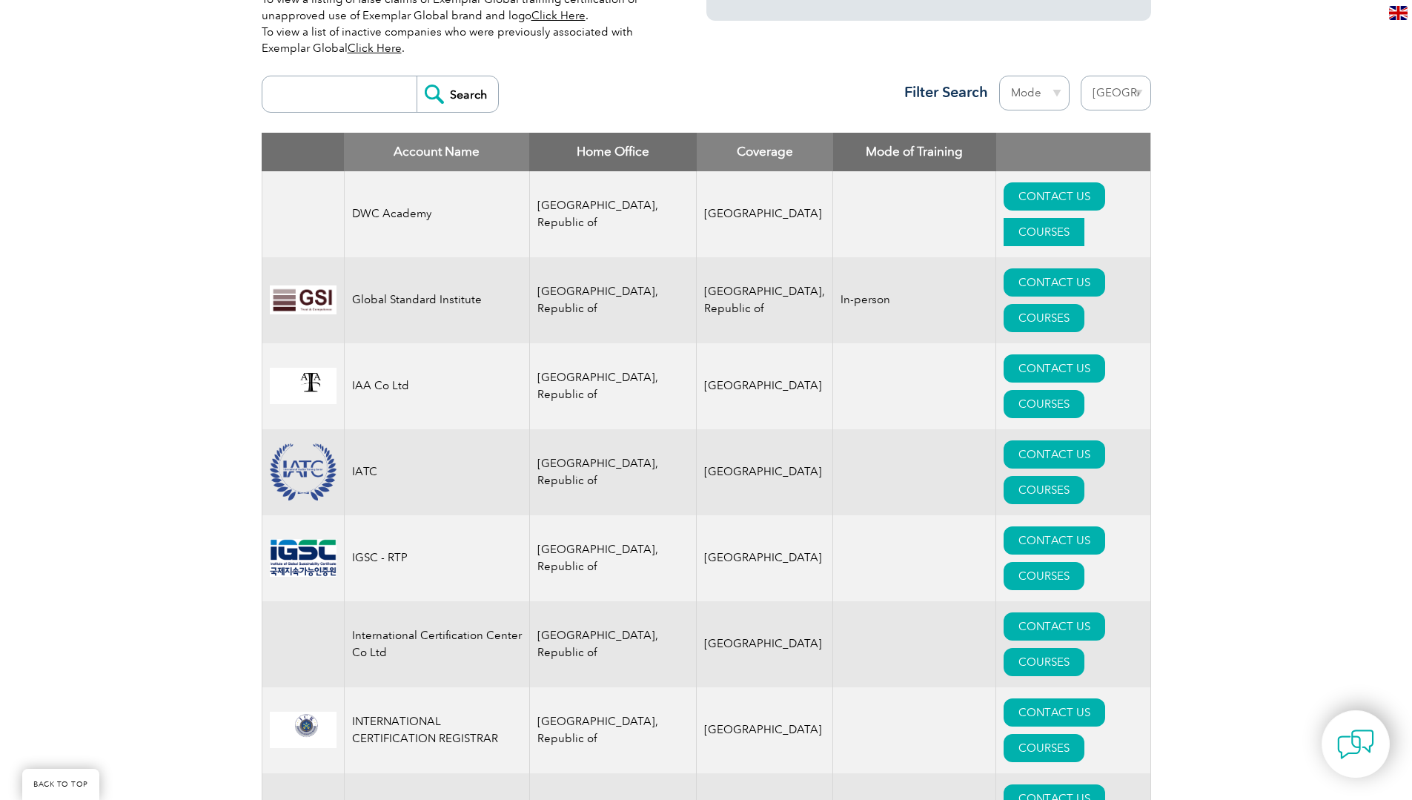
click at [1078, 218] on link "COURSES" at bounding box center [1044, 232] width 81 height 28
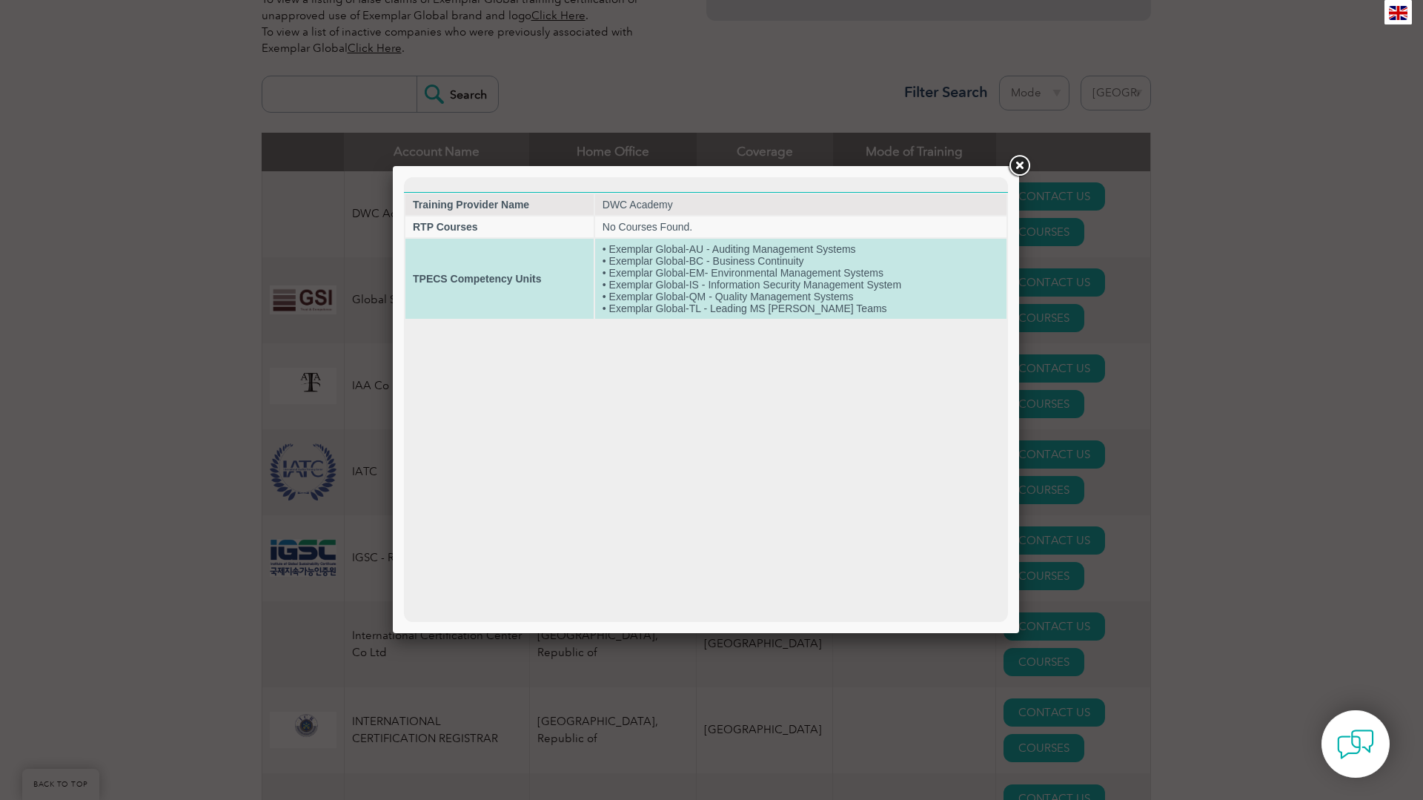
scroll to position [0, 0]
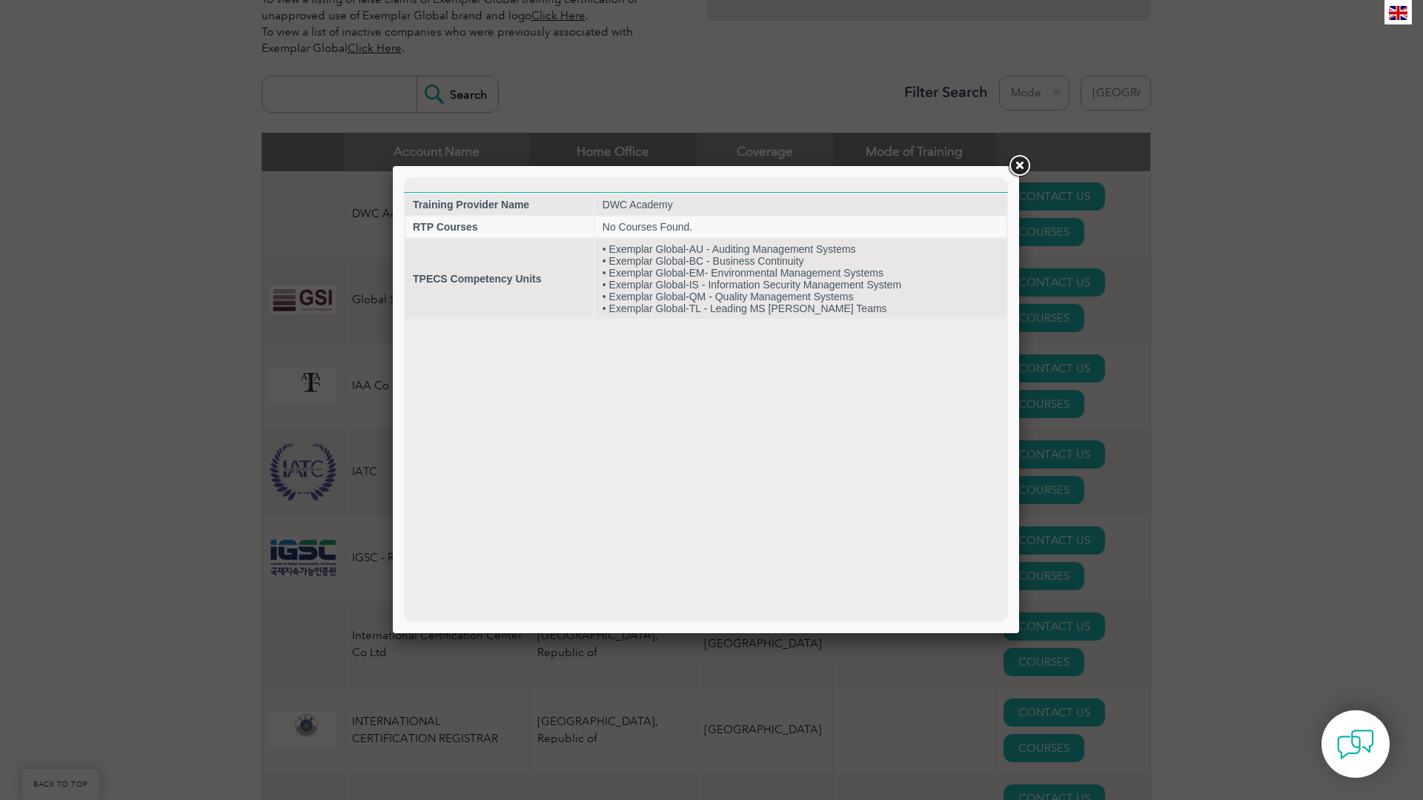
click at [1018, 162] on link at bounding box center [1019, 166] width 27 height 27
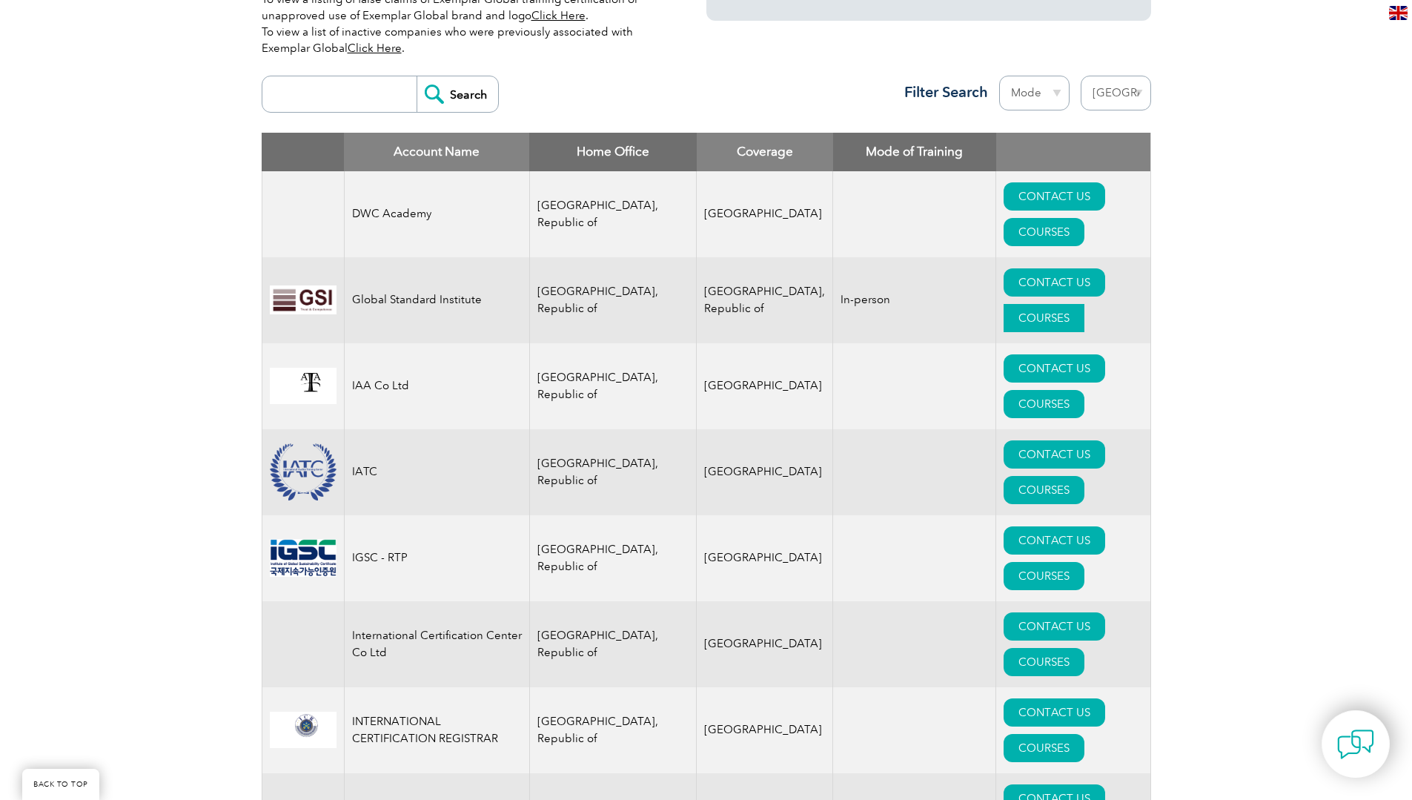
click at [1058, 304] on link "COURSES" at bounding box center [1044, 318] width 81 height 28
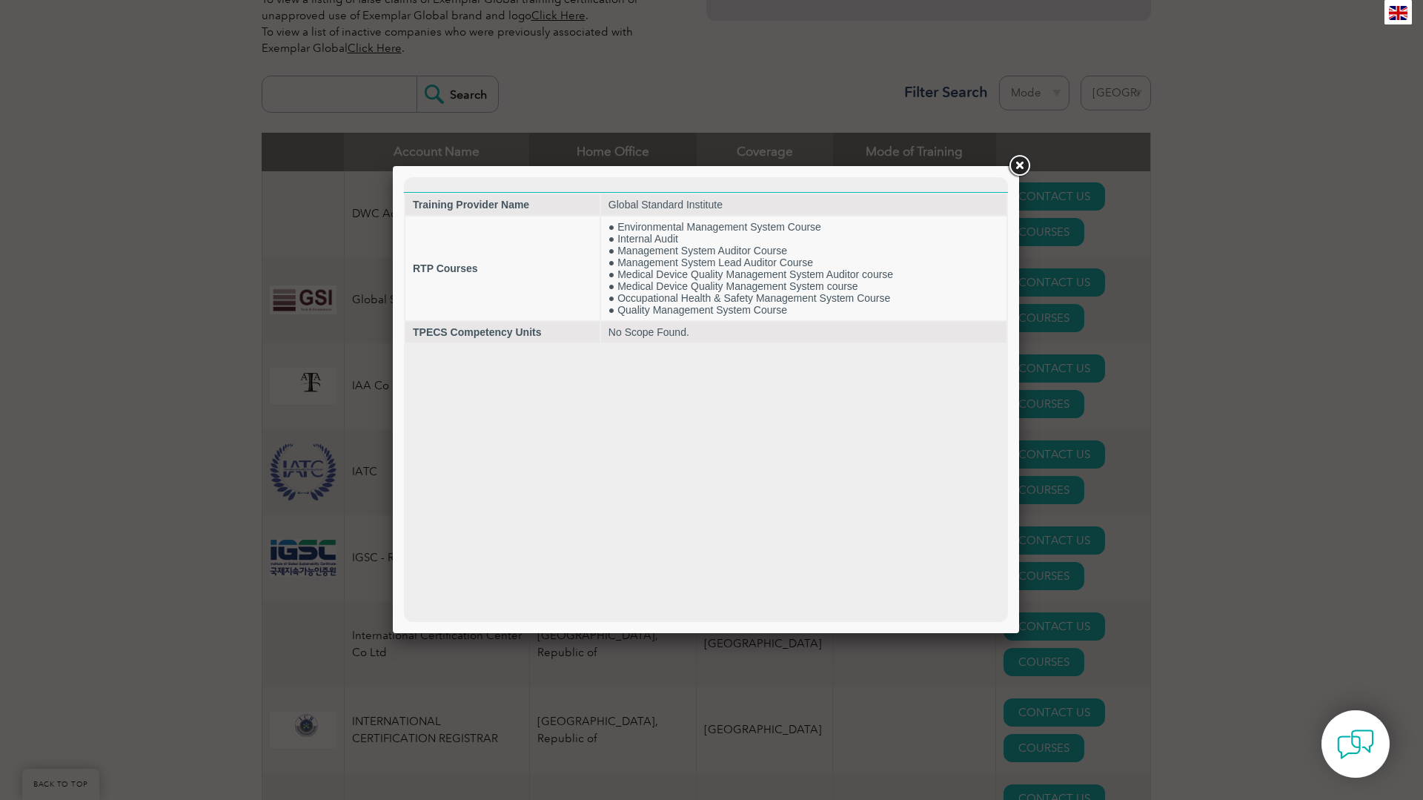
click at [1017, 160] on link at bounding box center [1019, 166] width 27 height 27
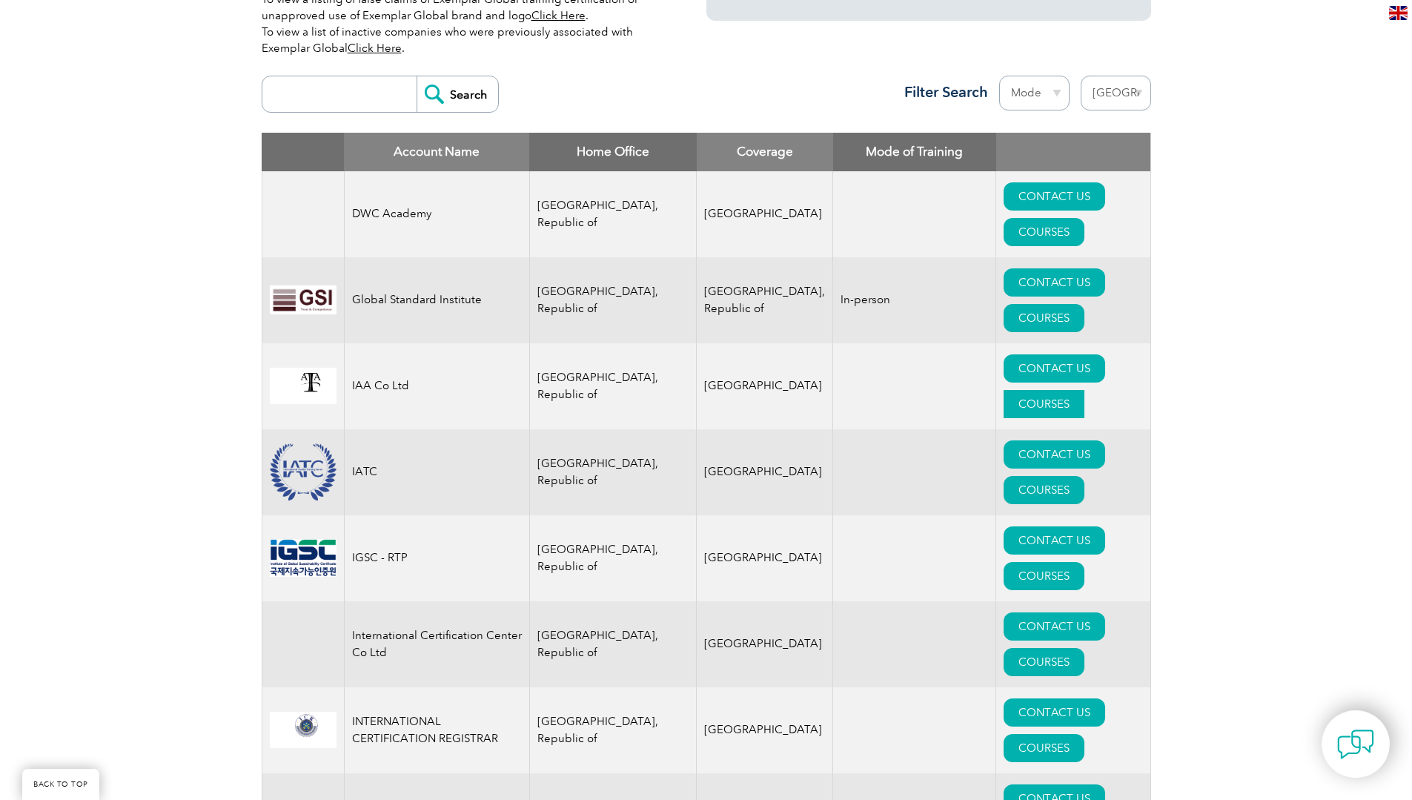
click at [1079, 390] on link "COURSES" at bounding box center [1044, 404] width 81 height 28
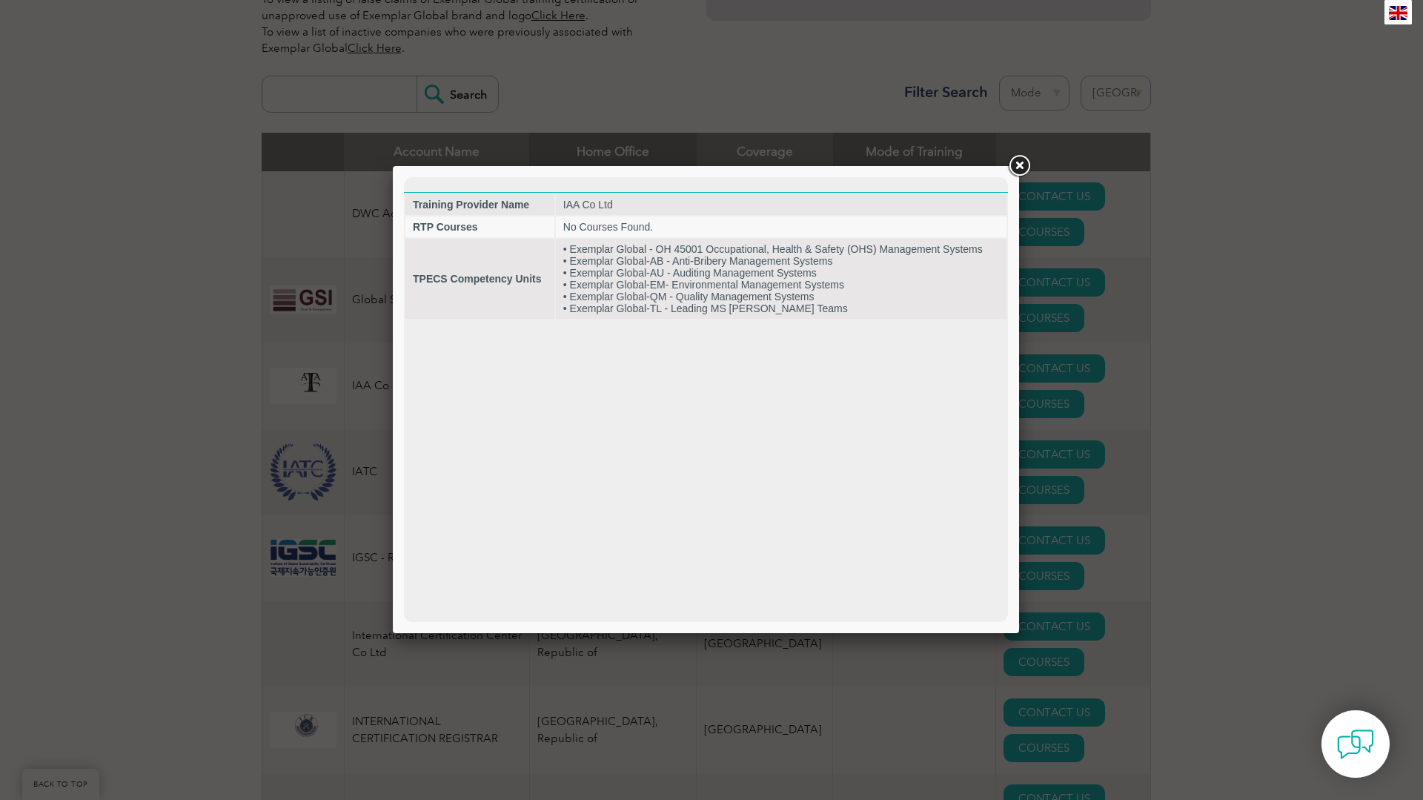
click at [1021, 169] on link at bounding box center [1019, 166] width 27 height 27
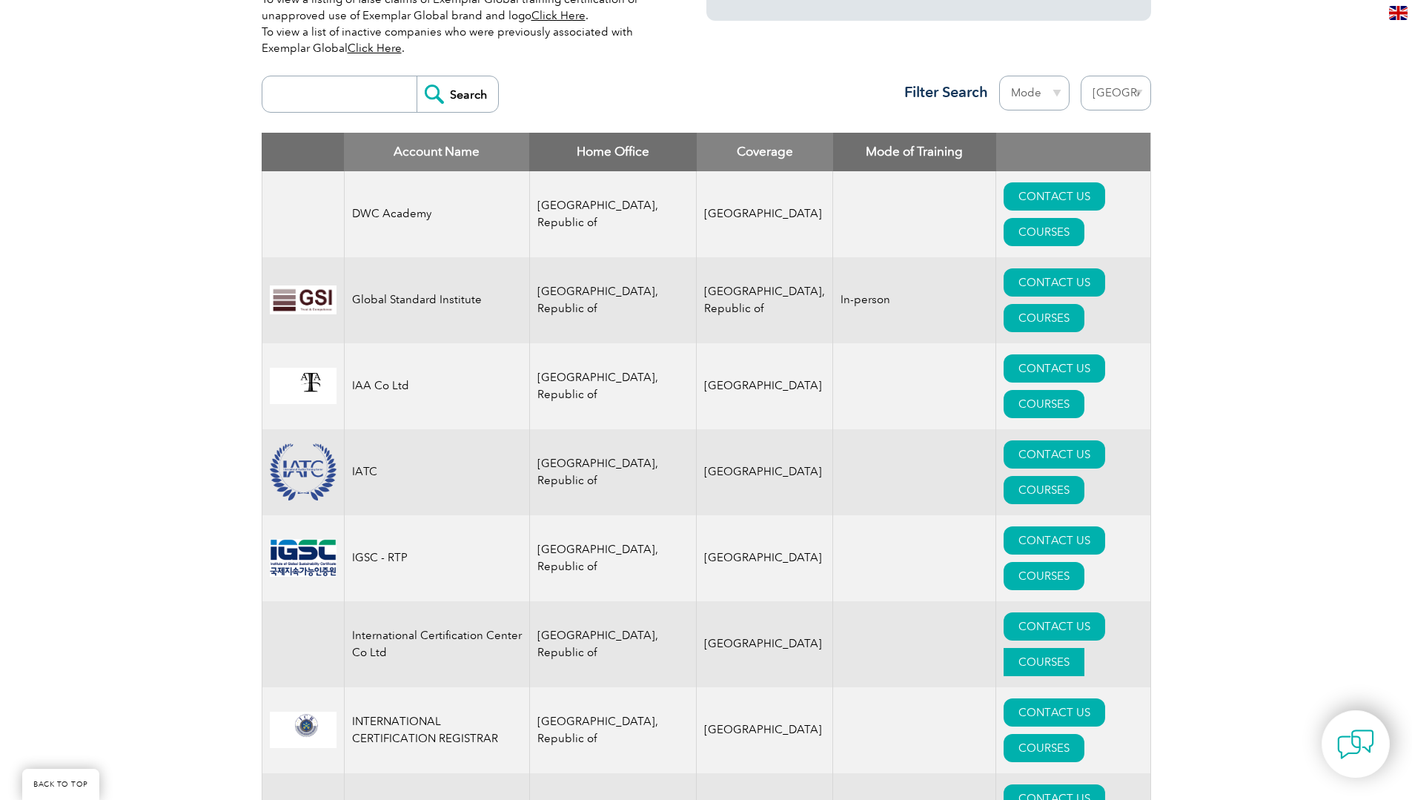
click at [1067, 648] on link "COURSES" at bounding box center [1044, 662] width 81 height 28
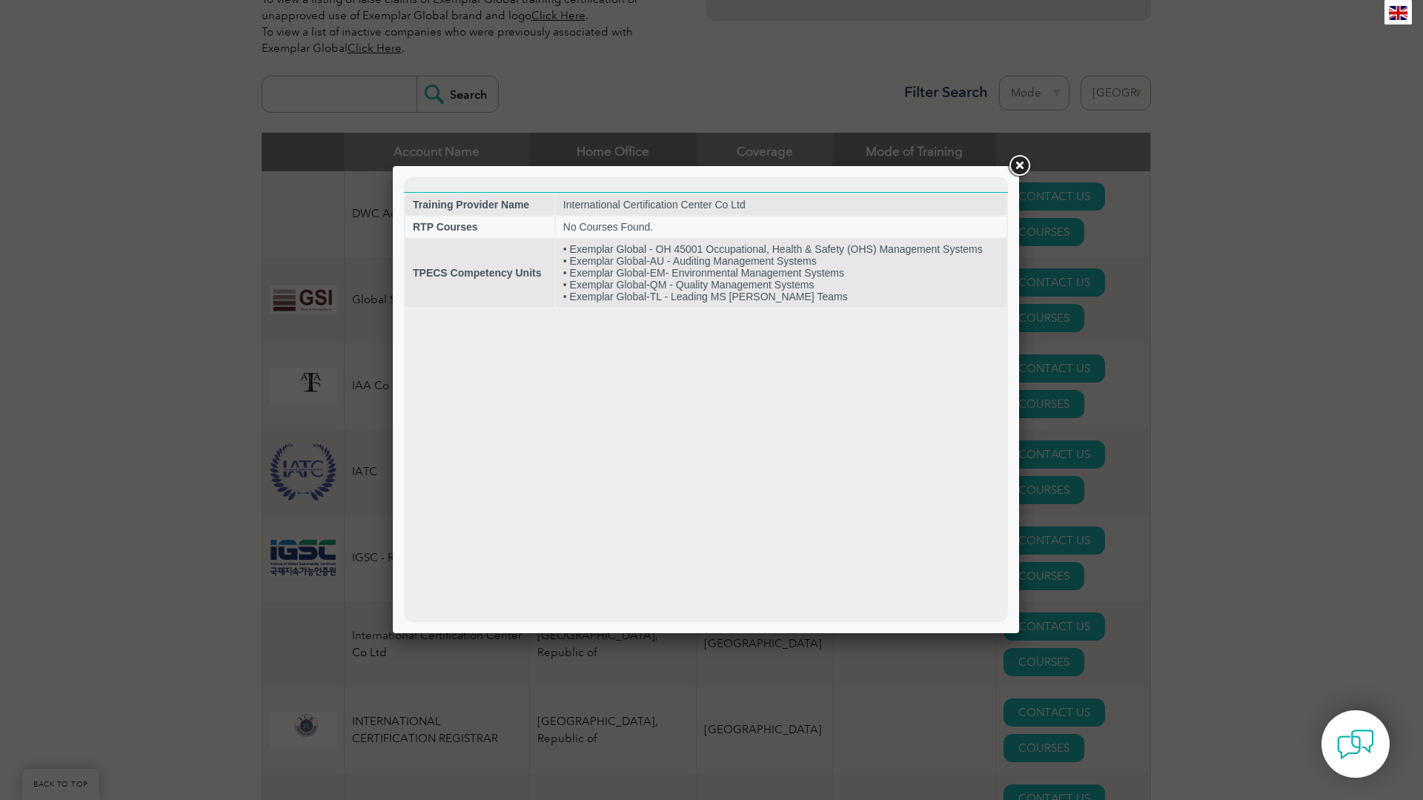
click at [1018, 166] on link at bounding box center [1019, 166] width 27 height 27
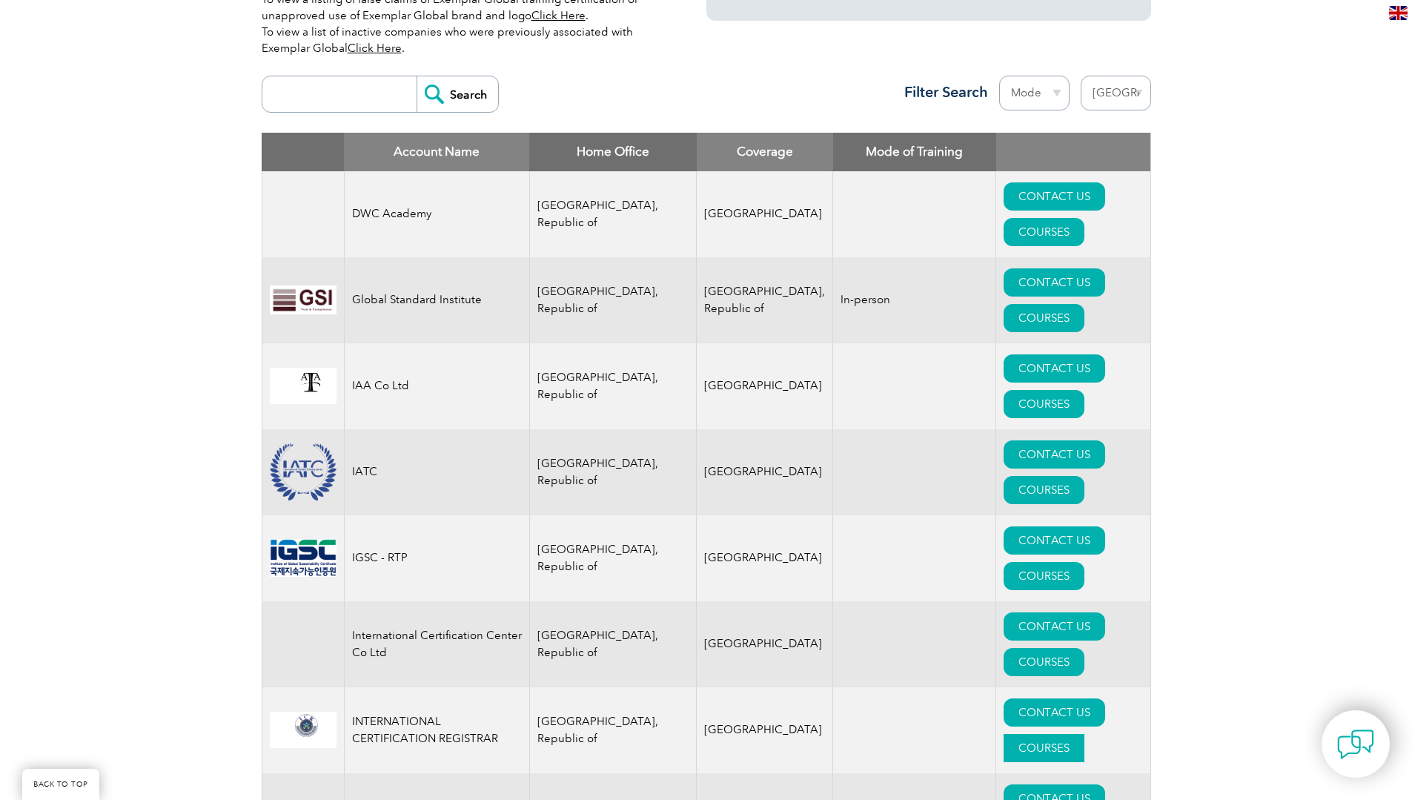
click at [1060, 734] on link "COURSES" at bounding box center [1044, 748] width 81 height 28
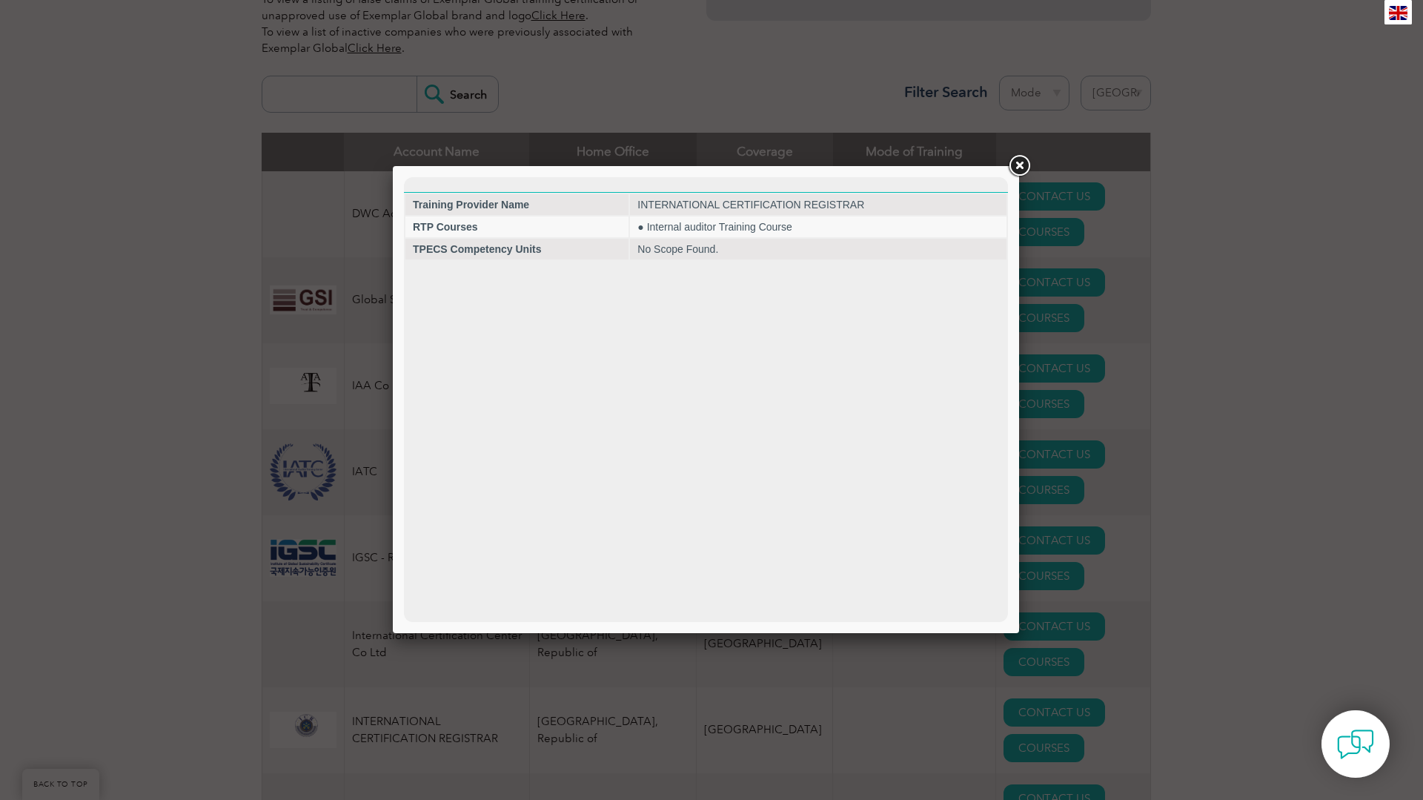
click at [1018, 162] on link at bounding box center [1019, 166] width 27 height 27
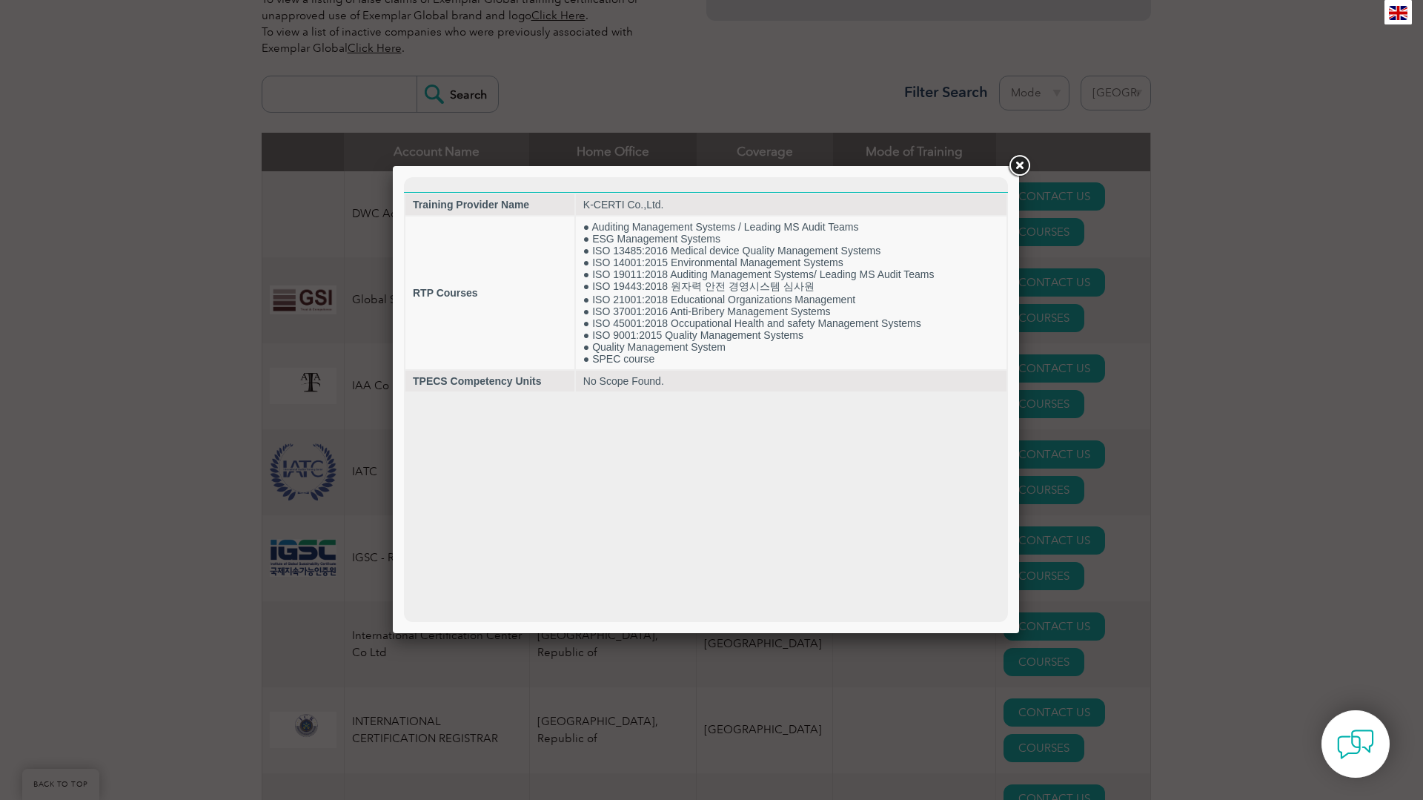
click at [1032, 163] on link at bounding box center [1019, 166] width 27 height 27
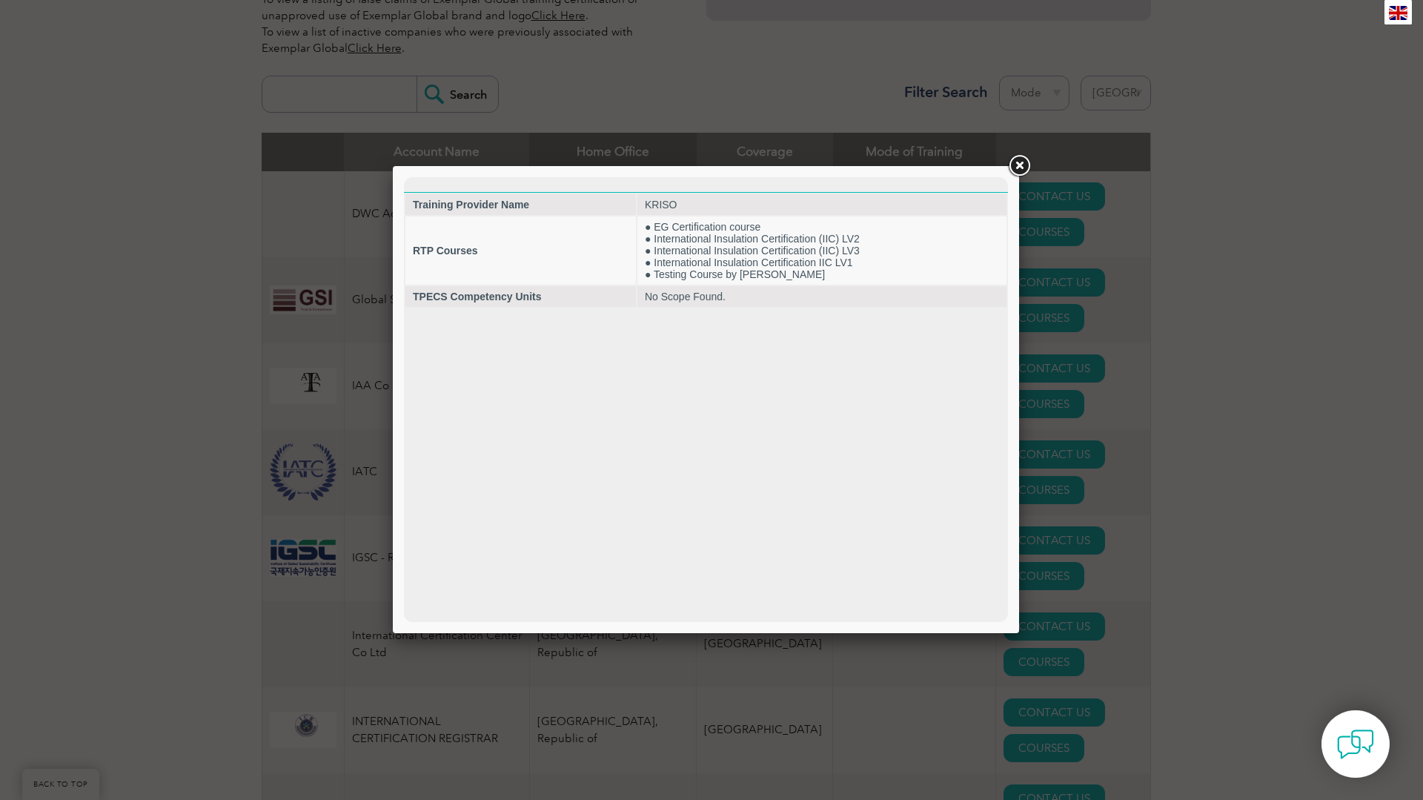
click at [1017, 164] on link at bounding box center [1019, 166] width 27 height 27
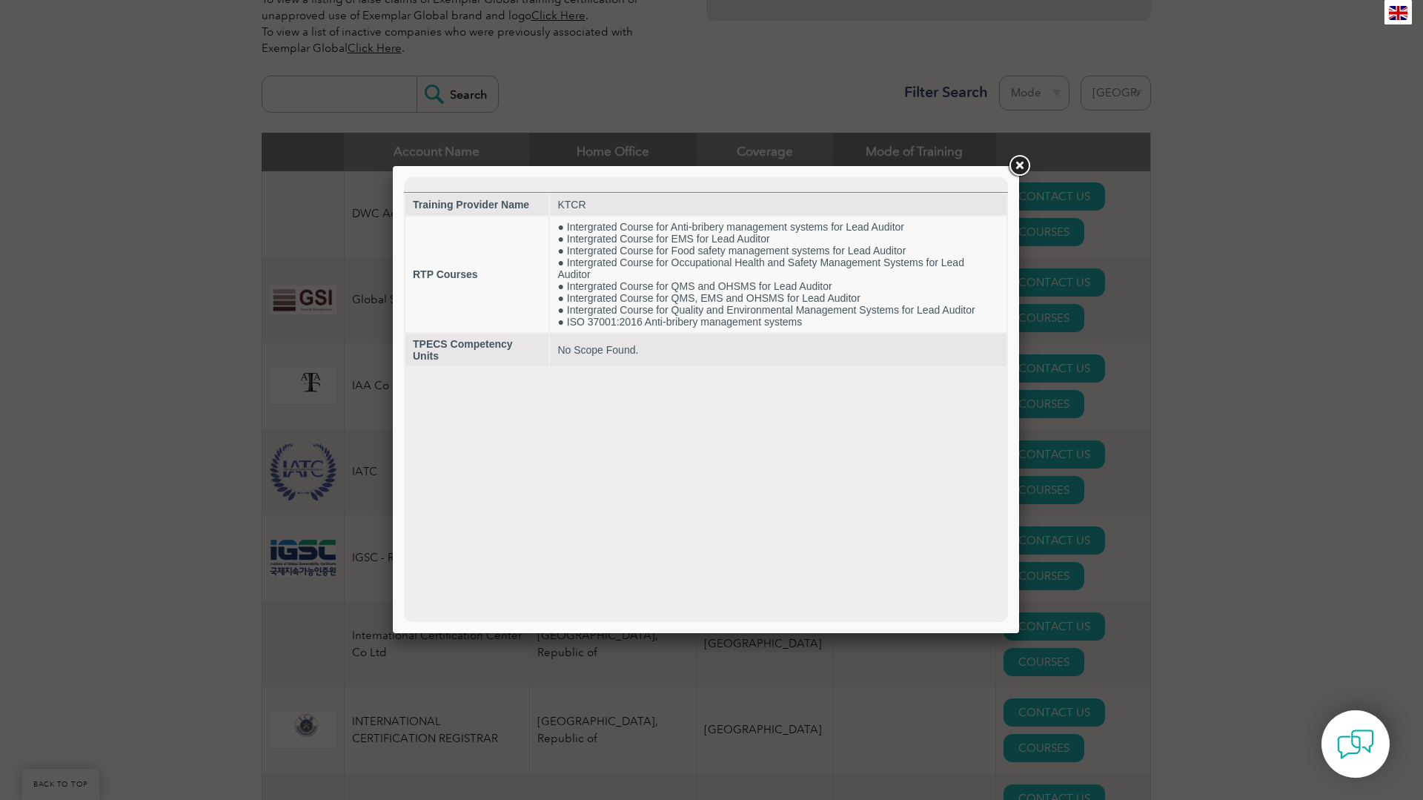
click at [1022, 167] on link at bounding box center [1019, 166] width 27 height 27
